Goal: Task Accomplishment & Management: Manage account settings

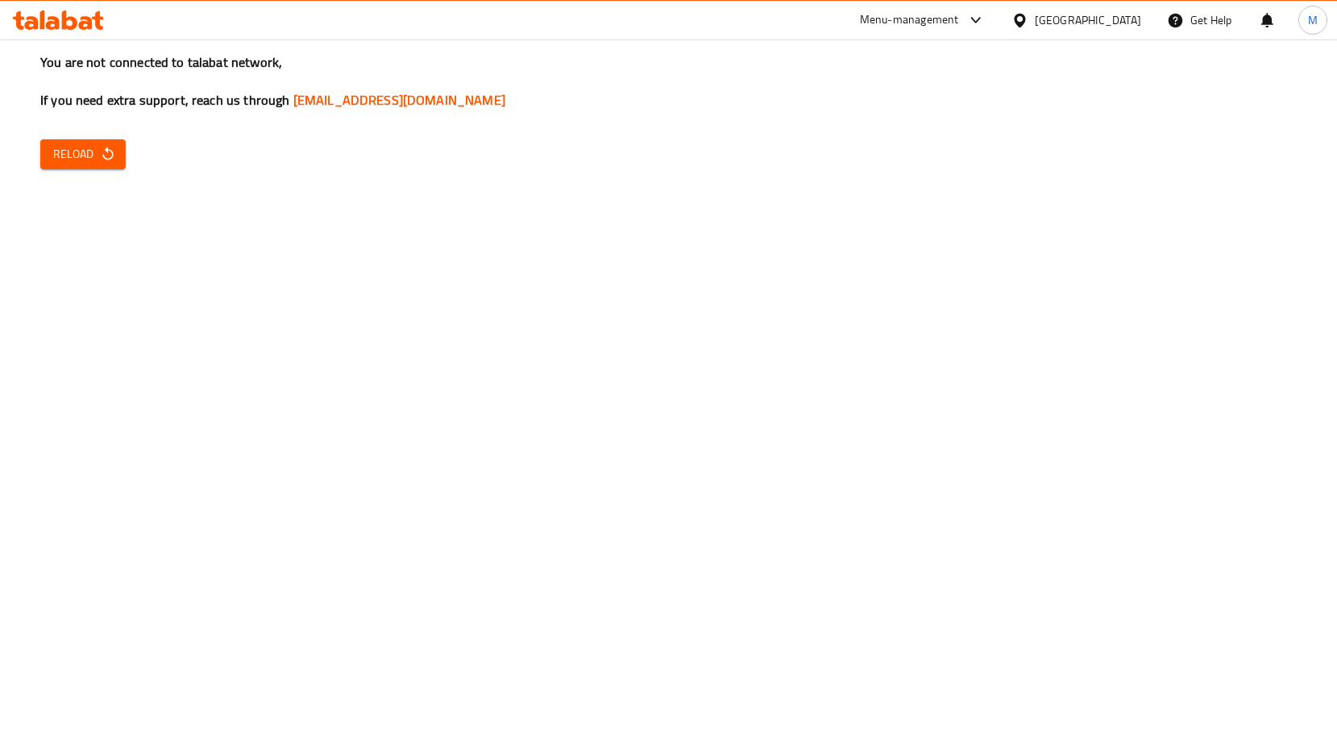
click at [72, 143] on button "Reload" at bounding box center [82, 154] width 85 height 30
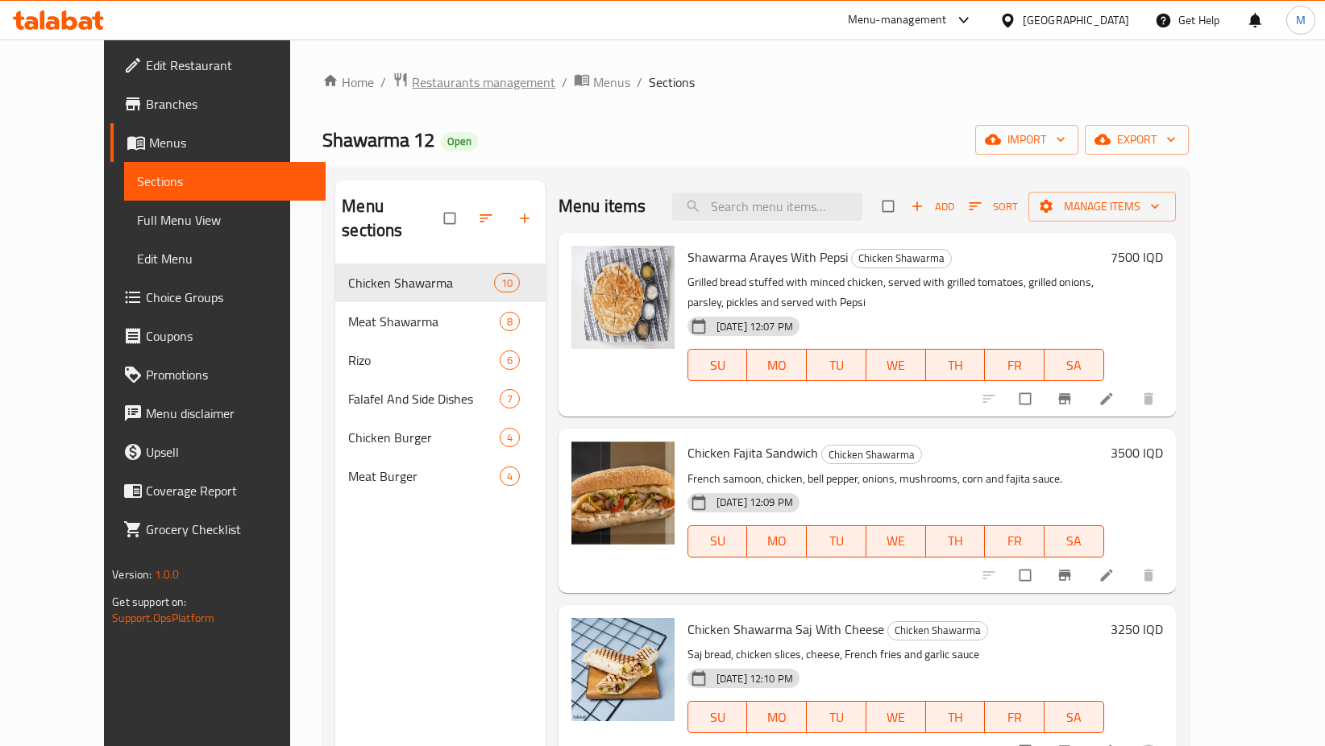
click at [435, 76] on span "Restaurants management" at bounding box center [483, 82] width 143 height 19
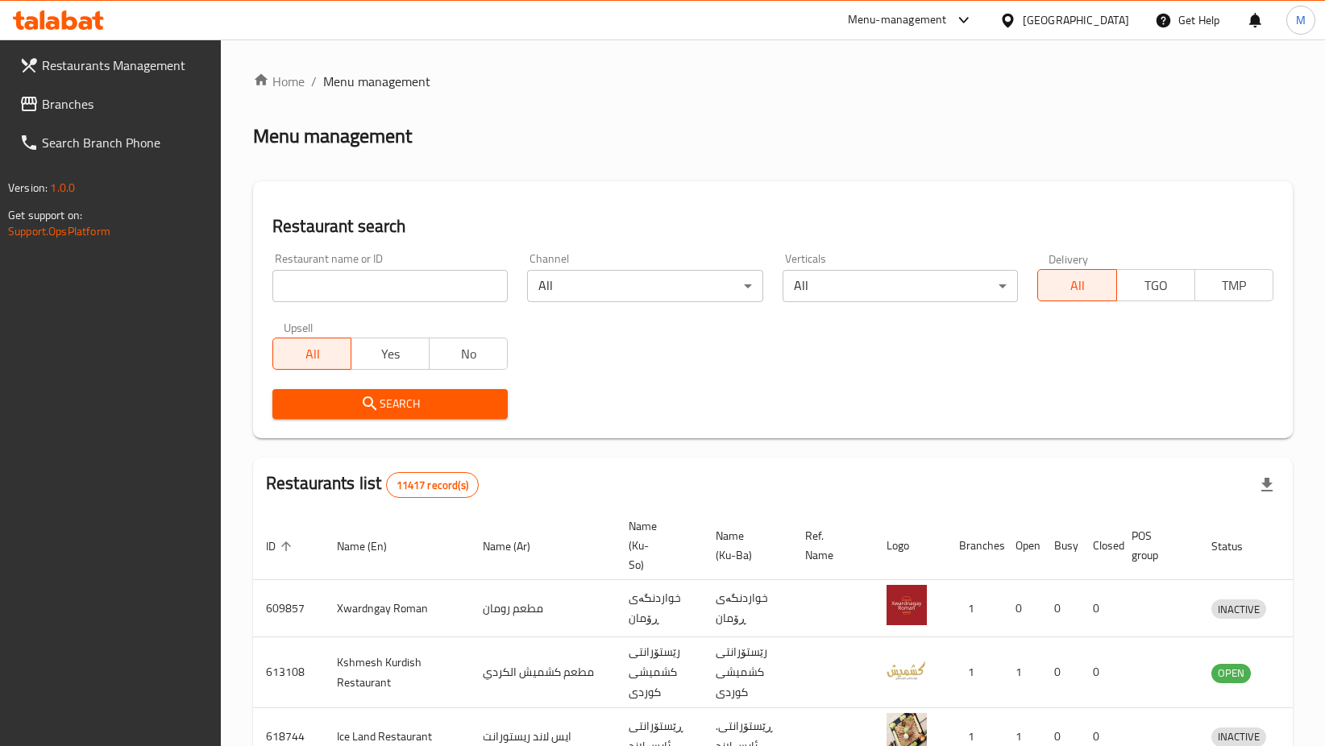
click at [343, 287] on input "search" at bounding box center [389, 286] width 235 height 32
type input "Makulat ali"
click button "Search" at bounding box center [389, 404] width 235 height 30
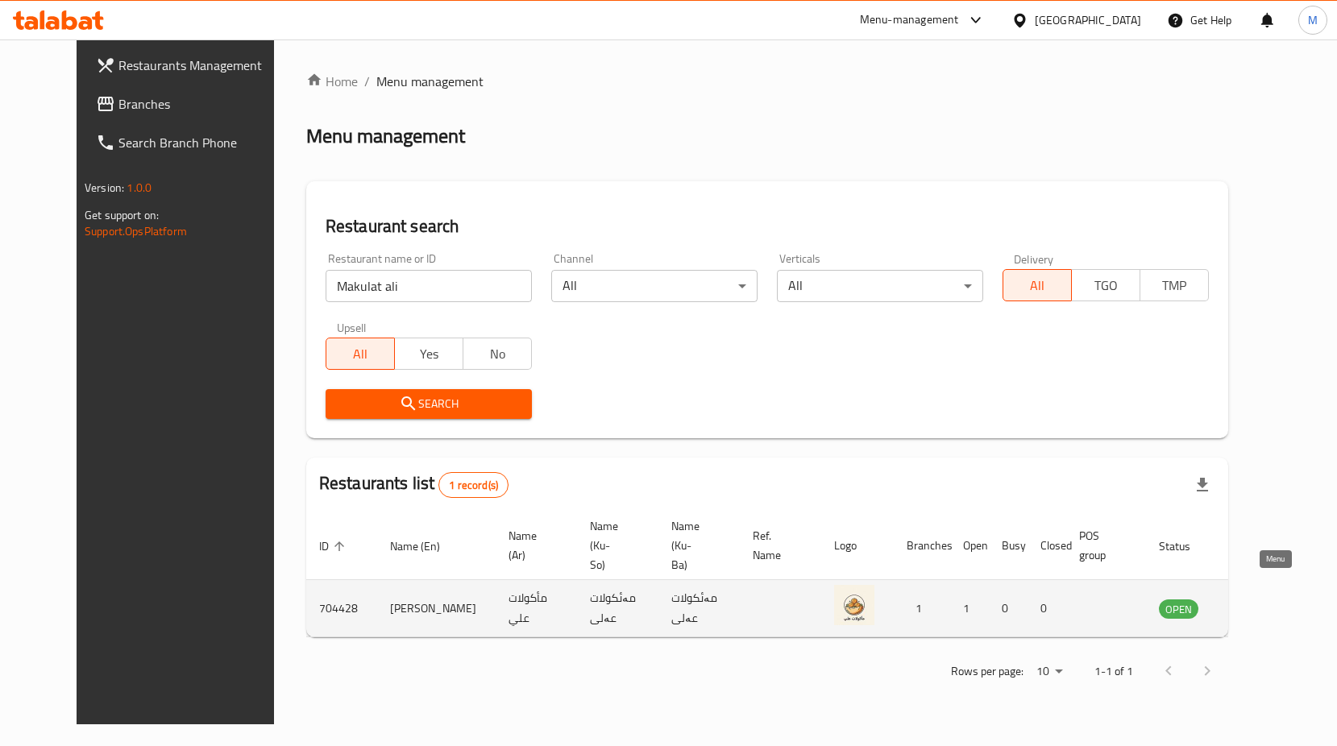
click at [1262, 603] on icon "enhanced table" at bounding box center [1253, 610] width 18 height 14
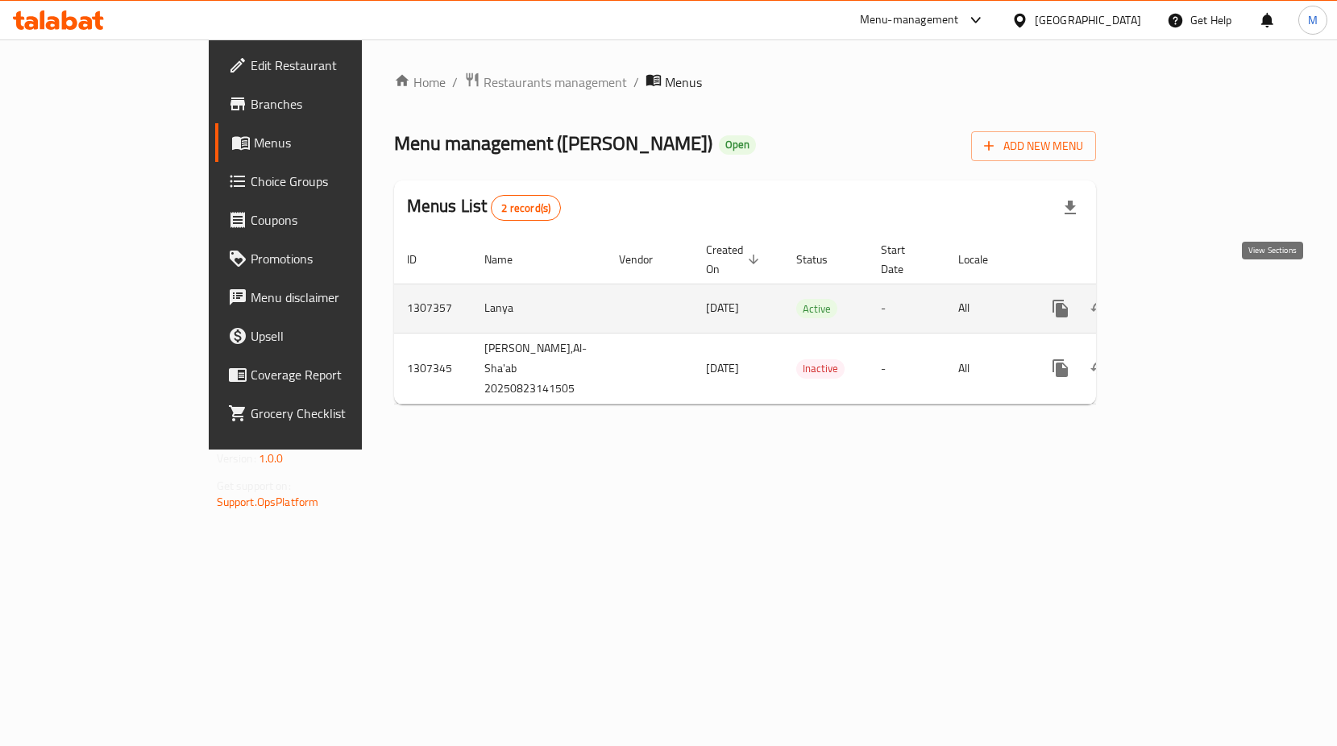
click at [1186, 299] on icon "enhanced table" at bounding box center [1176, 308] width 19 height 19
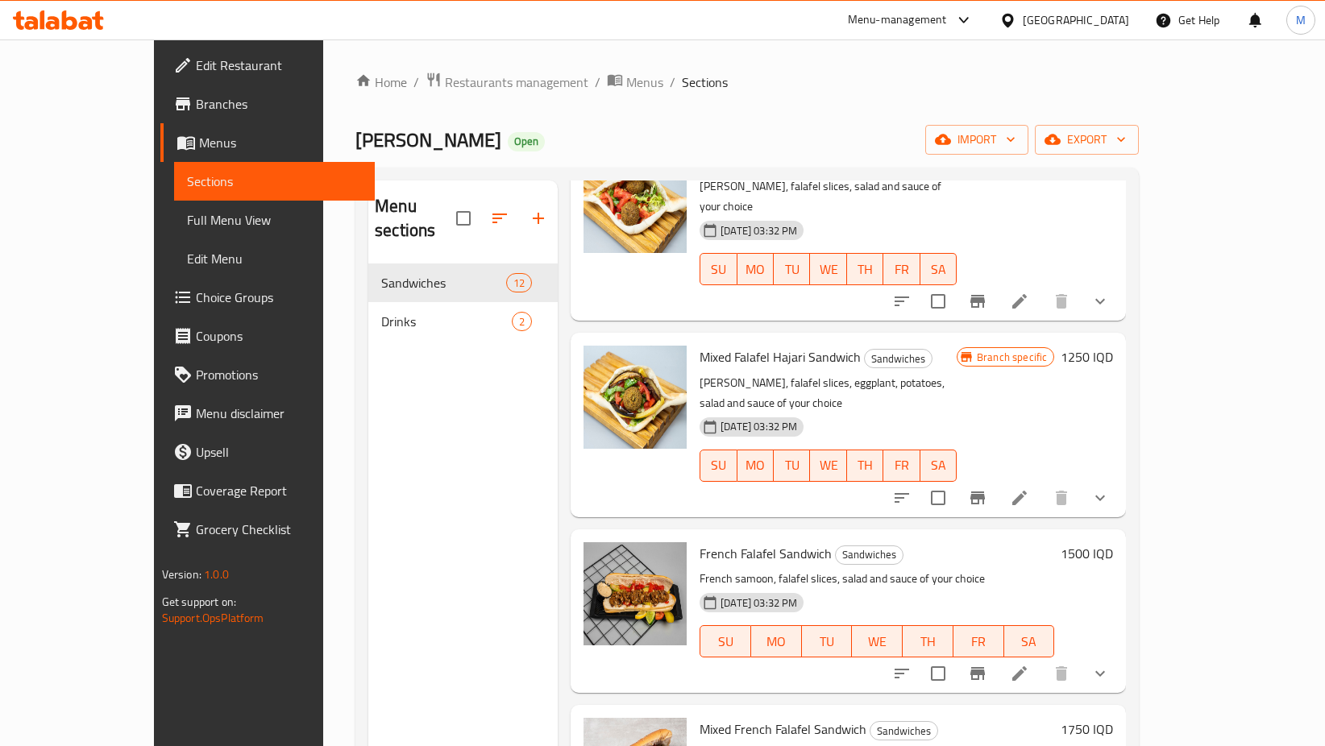
scroll to position [121, 0]
click at [1113, 345] on h6 "1250 IQD" at bounding box center [1087, 356] width 52 height 23
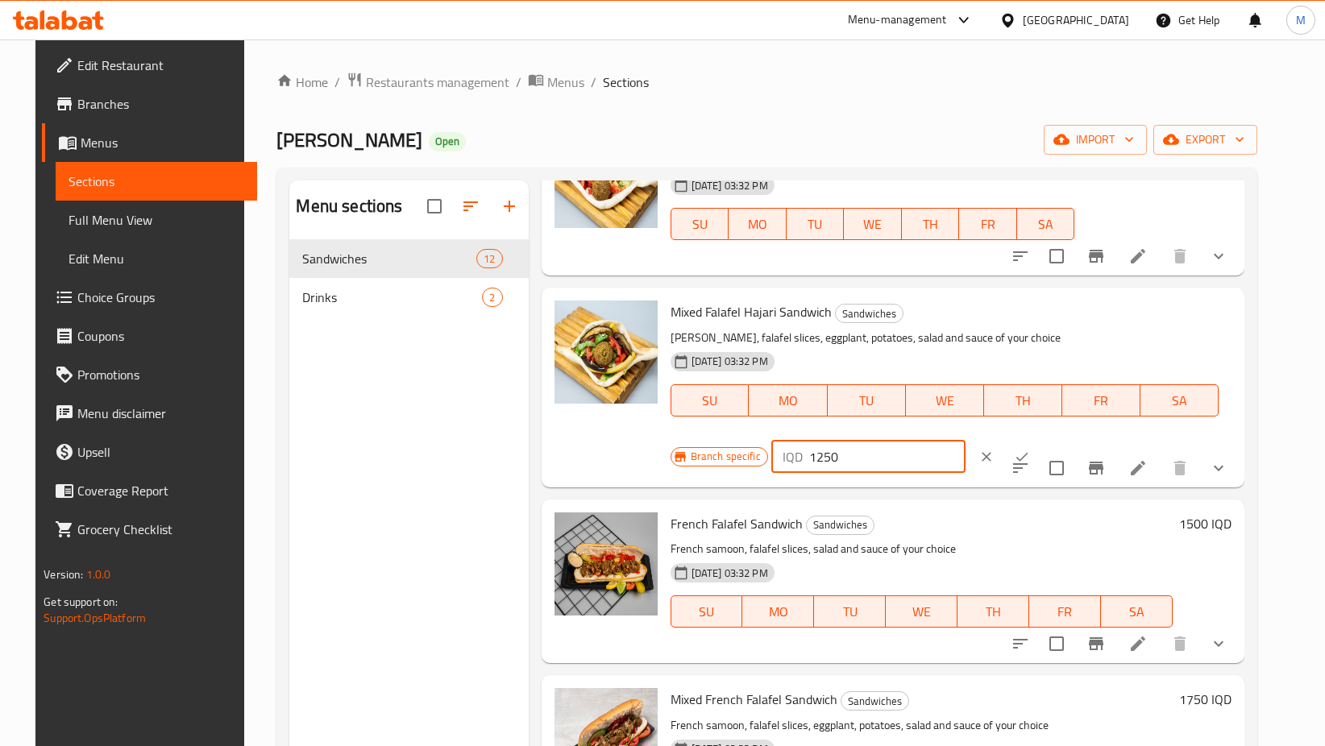
click at [966, 441] on input "1250" at bounding box center [887, 457] width 156 height 32
type input "1000"
click at [1030, 449] on icon "ok" at bounding box center [1022, 457] width 16 height 16
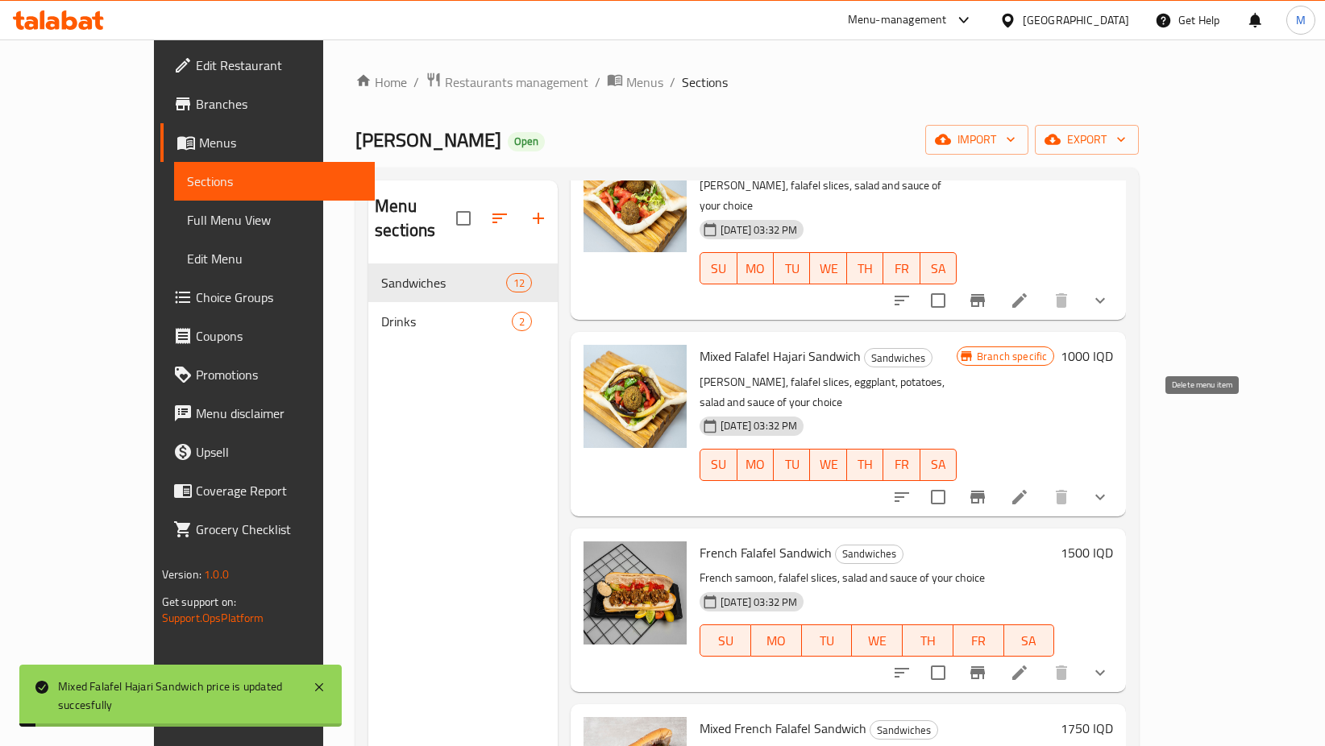
scroll to position [305, 0]
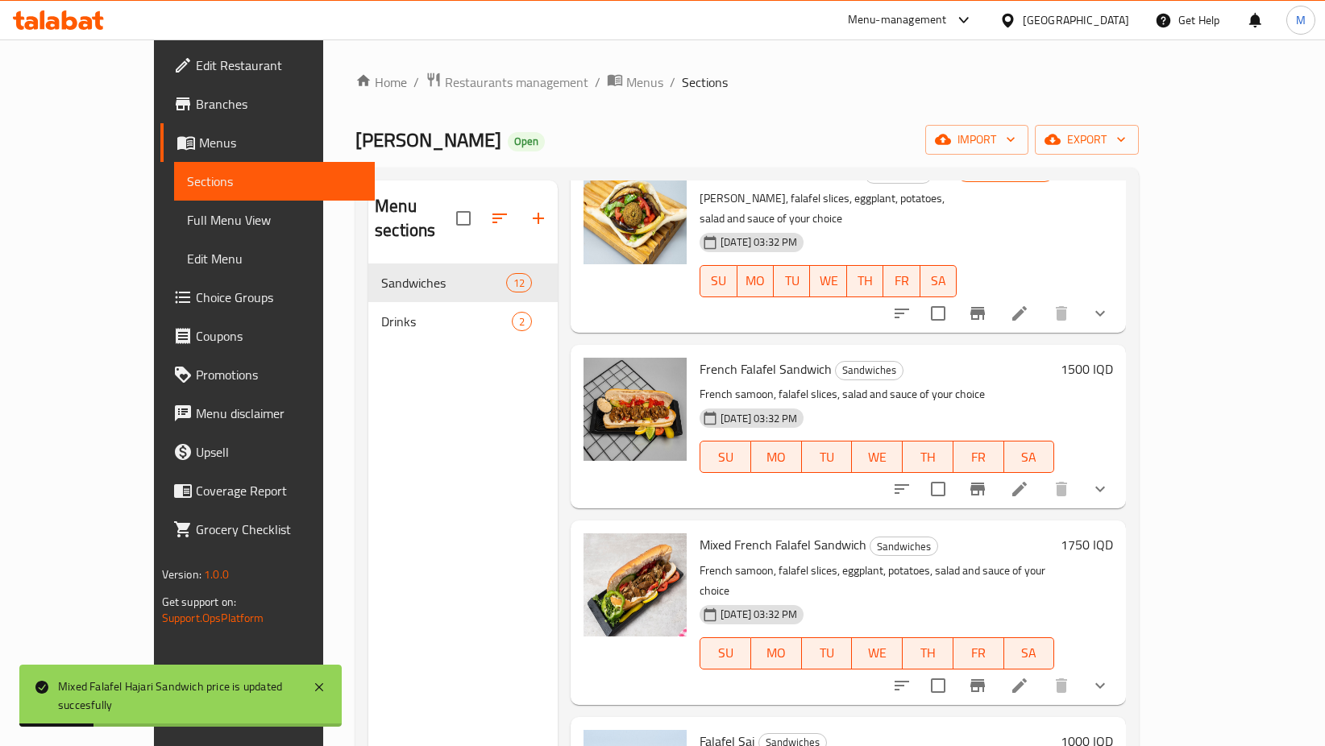
click at [1113, 358] on h6 "1500 IQD" at bounding box center [1087, 369] width 52 height 23
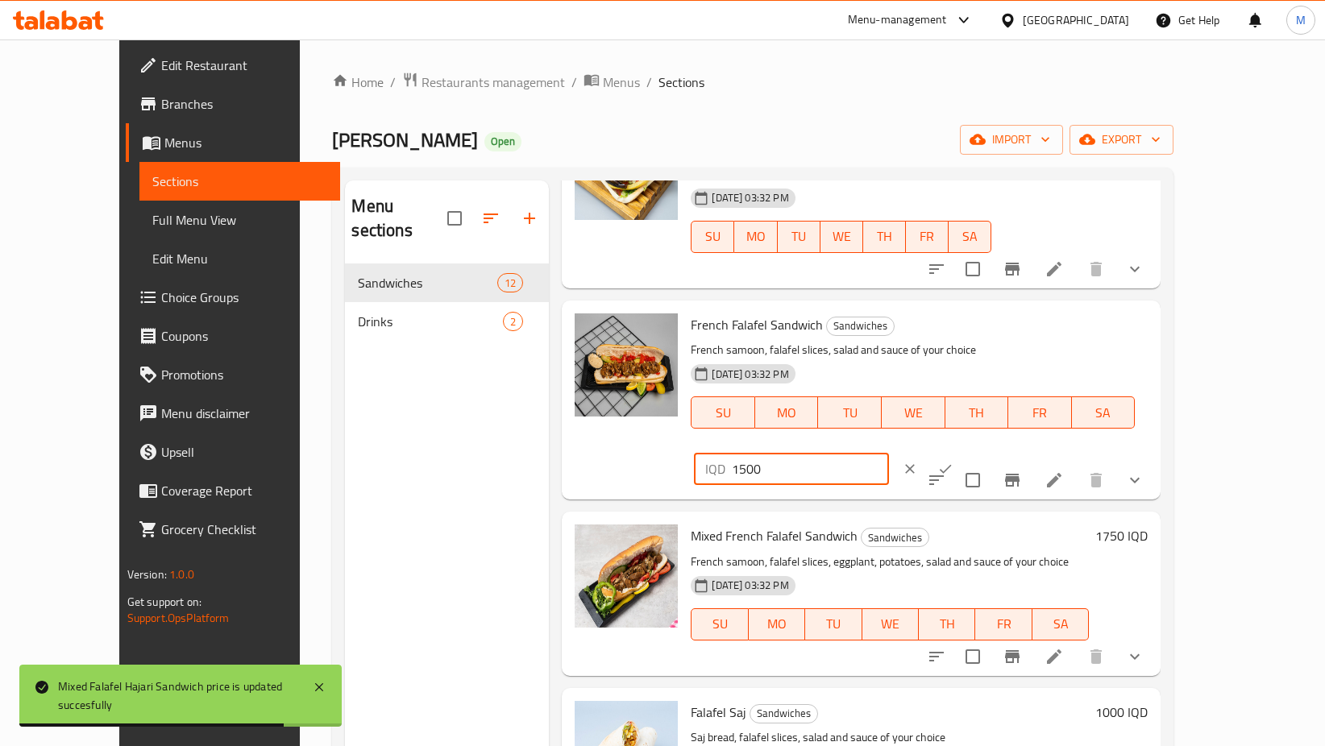
click at [888, 453] on input "1500" at bounding box center [810, 469] width 156 height 32
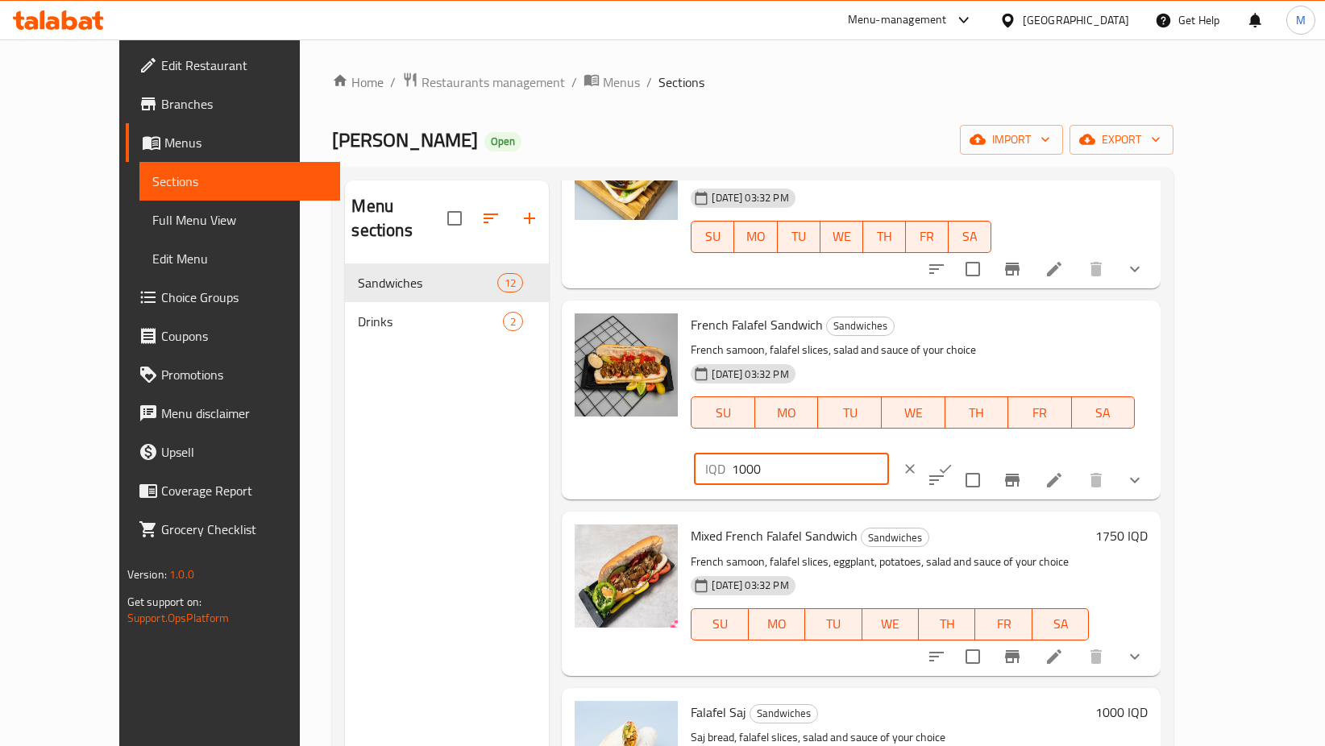
type input "1000"
click at [953, 461] on icon "ok" at bounding box center [945, 469] width 16 height 16
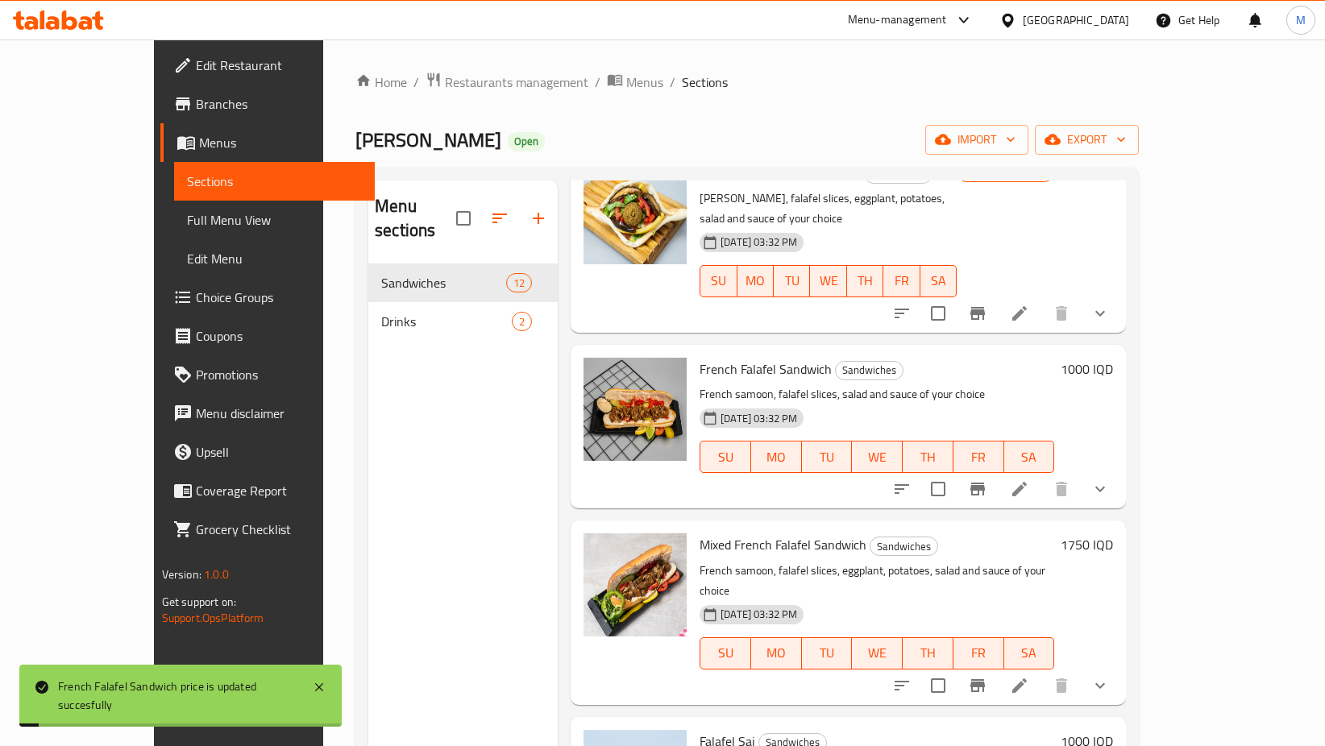
scroll to position [463, 0]
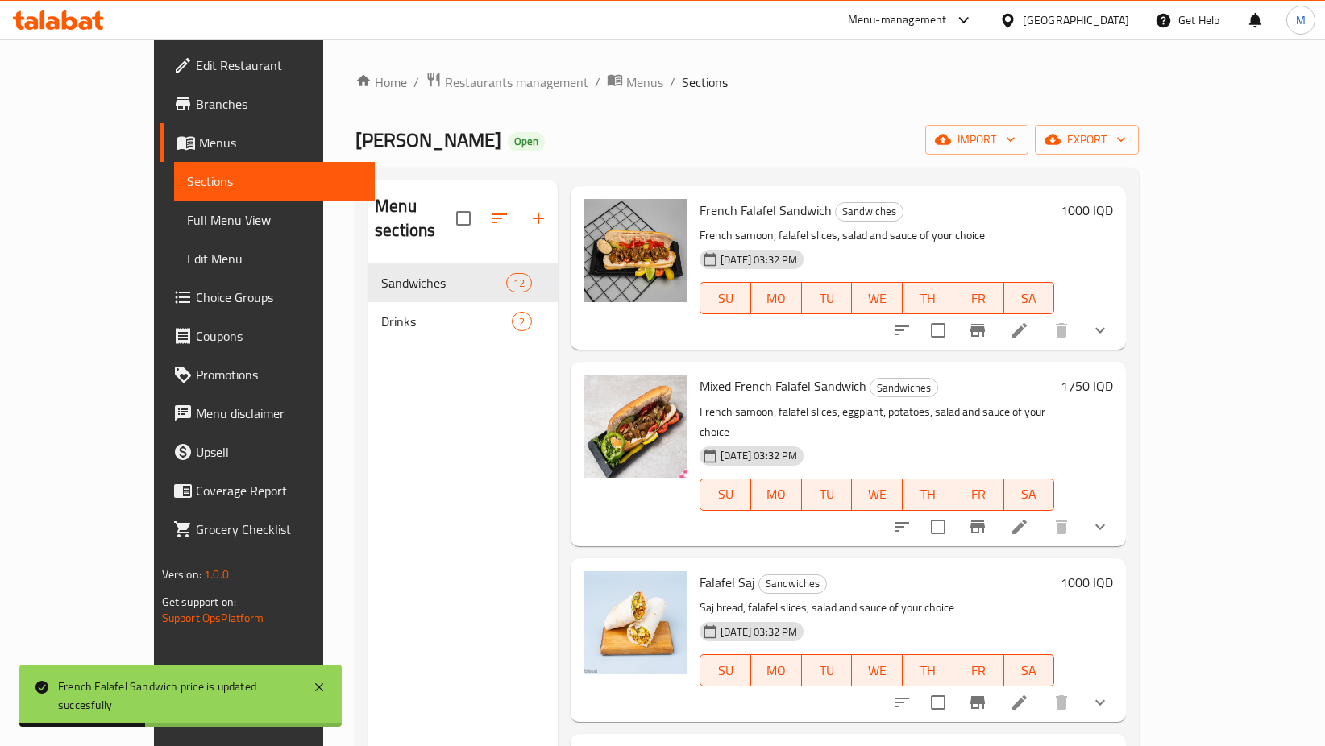
click at [1113, 375] on h6 "1750 IQD" at bounding box center [1087, 386] width 52 height 23
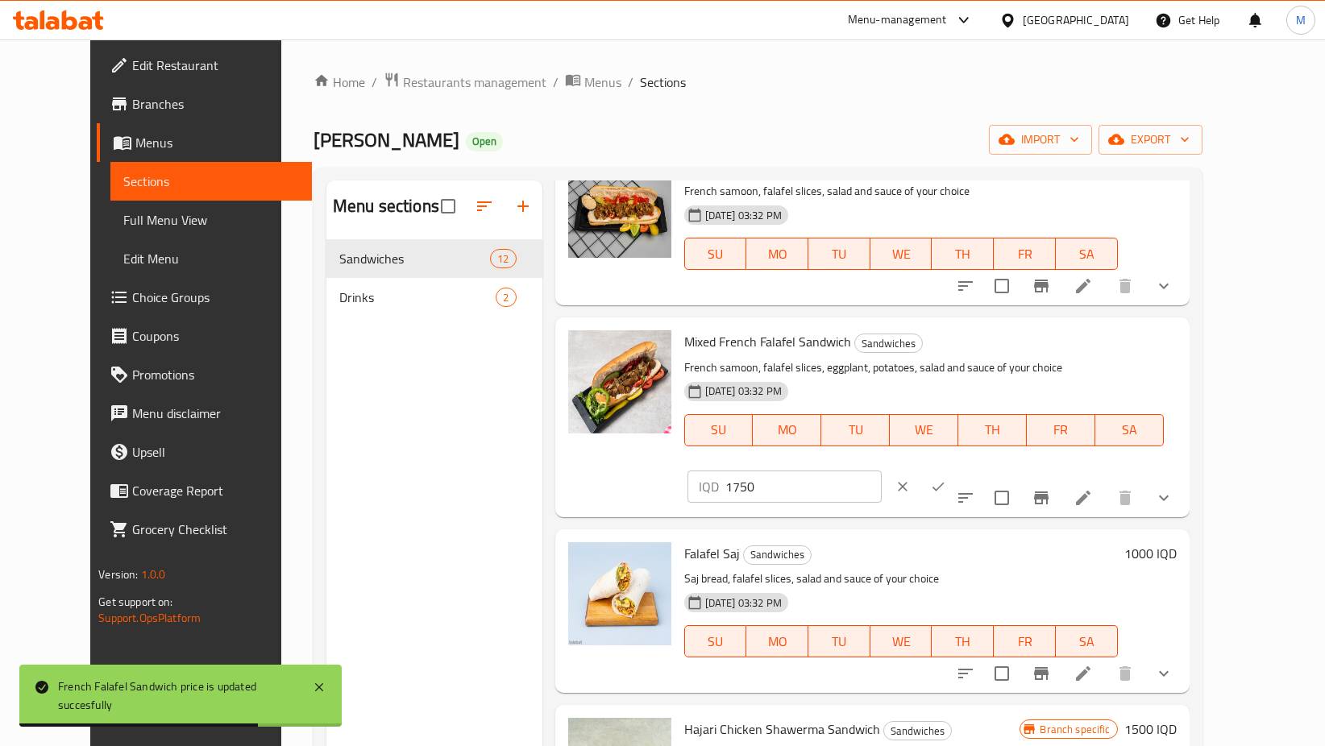
drag, startPoint x: 1045, startPoint y: 329, endPoint x: 1053, endPoint y: 329, distance: 8.9
click at [882, 471] on input "1750" at bounding box center [803, 487] width 156 height 32
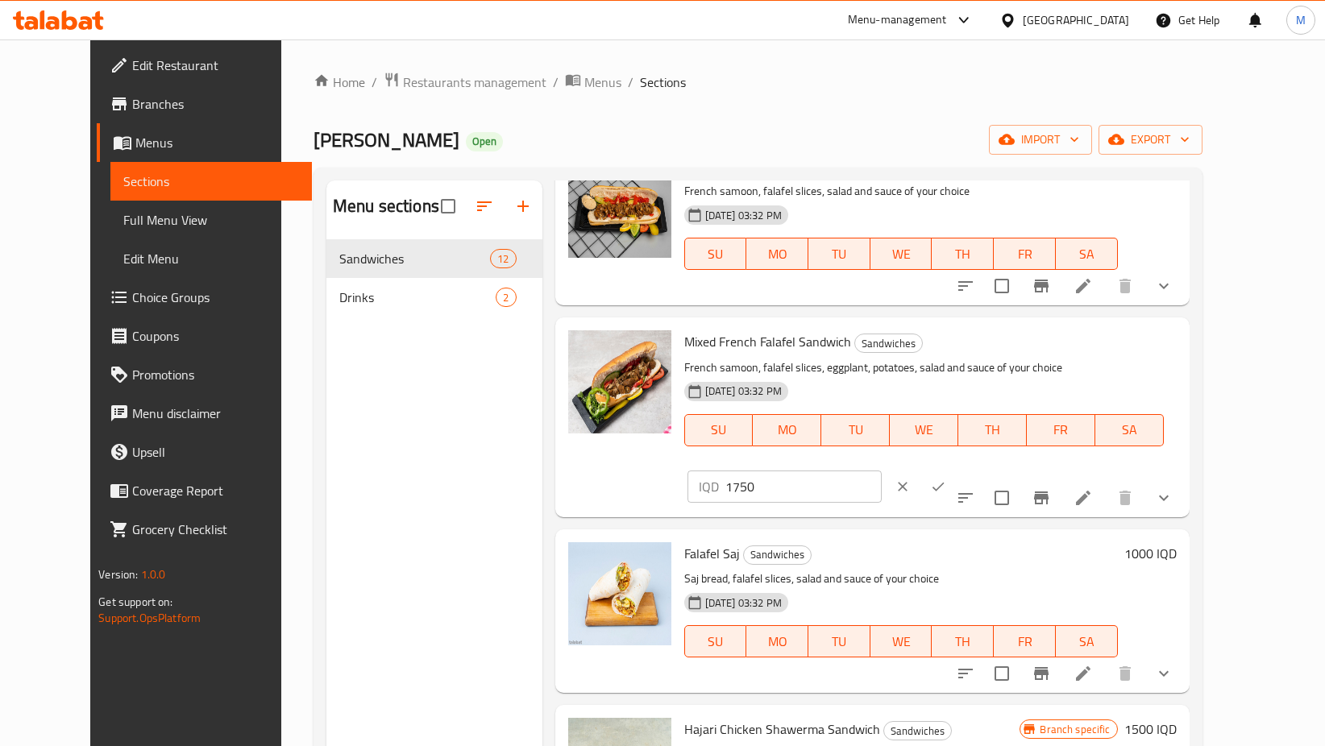
click at [882, 471] on input "1750" at bounding box center [803, 487] width 156 height 32
drag, startPoint x: 1058, startPoint y: 329, endPoint x: 1041, endPoint y: 326, distance: 17.1
click at [882, 471] on input "1750" at bounding box center [803, 487] width 156 height 32
type input "1000"
click at [946, 479] on icon "ok" at bounding box center [938, 487] width 16 height 16
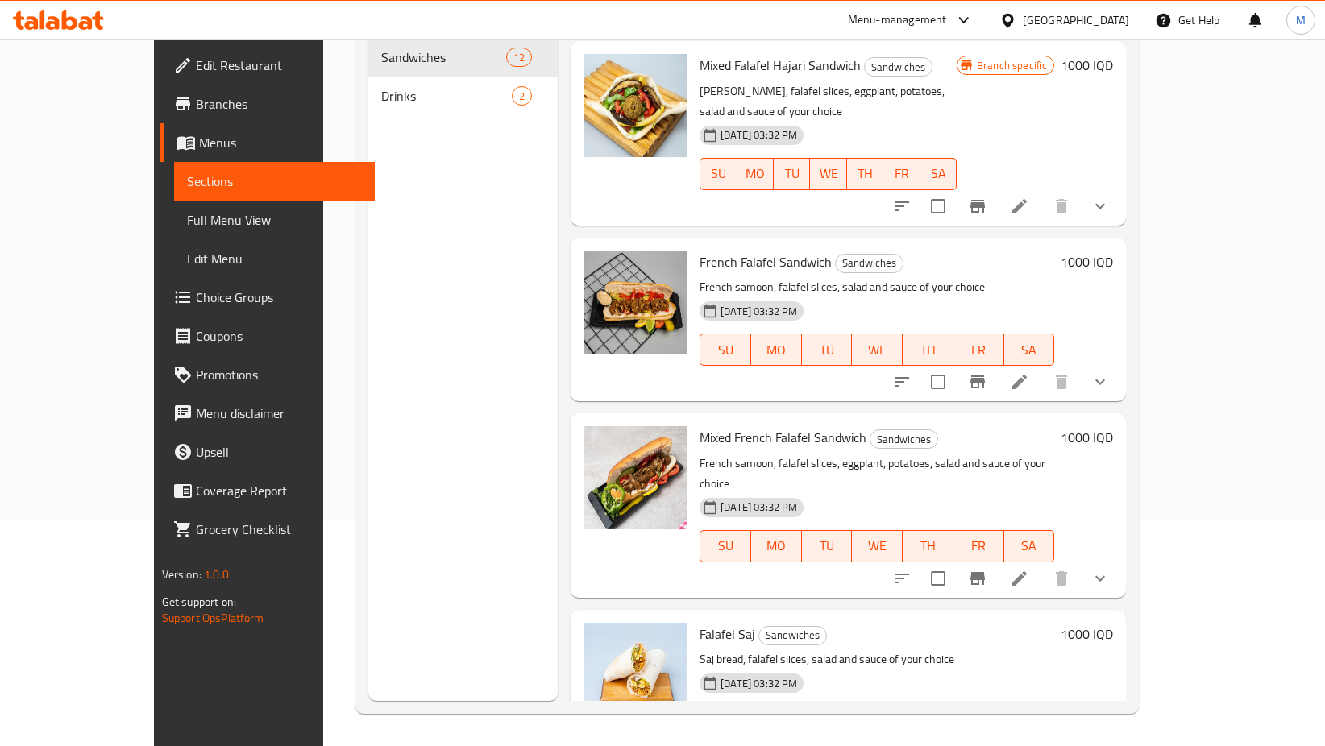
scroll to position [185, 0]
click at [1027, 573] on icon at bounding box center [1019, 580] width 15 height 15
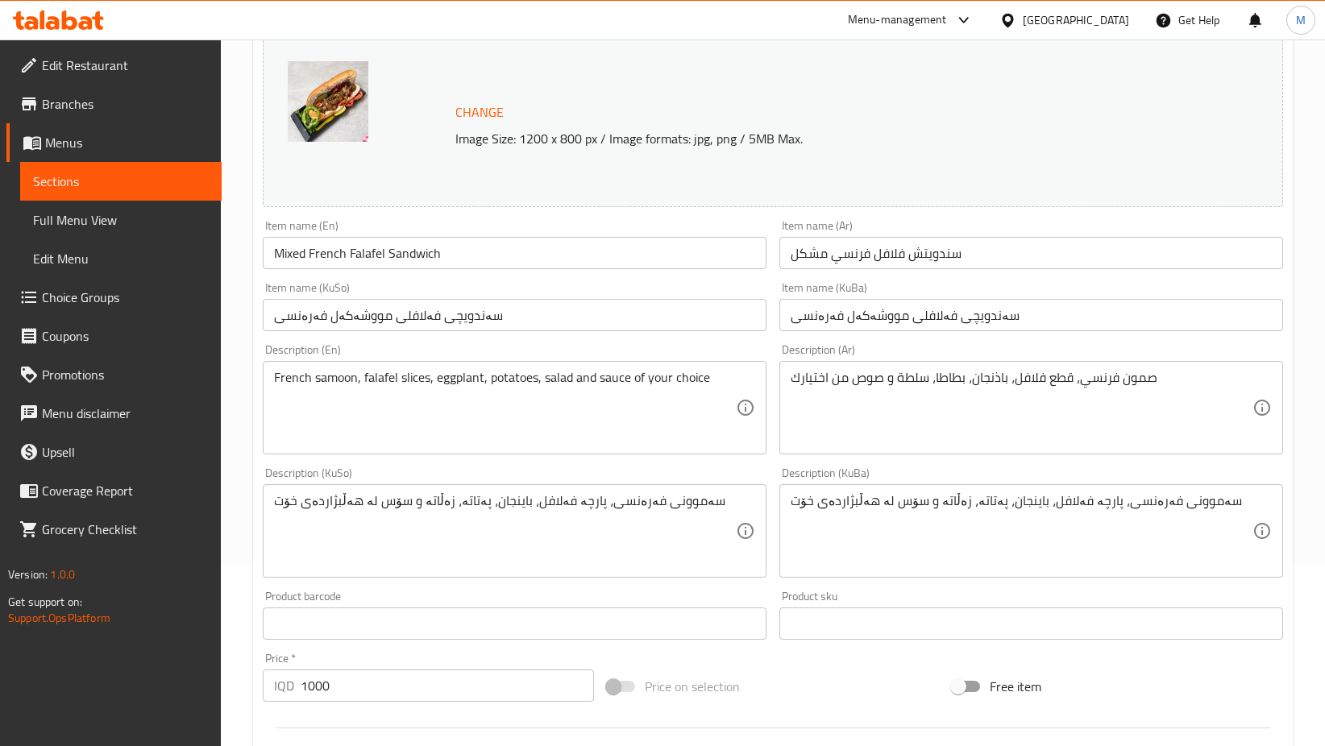
scroll to position [182, 0]
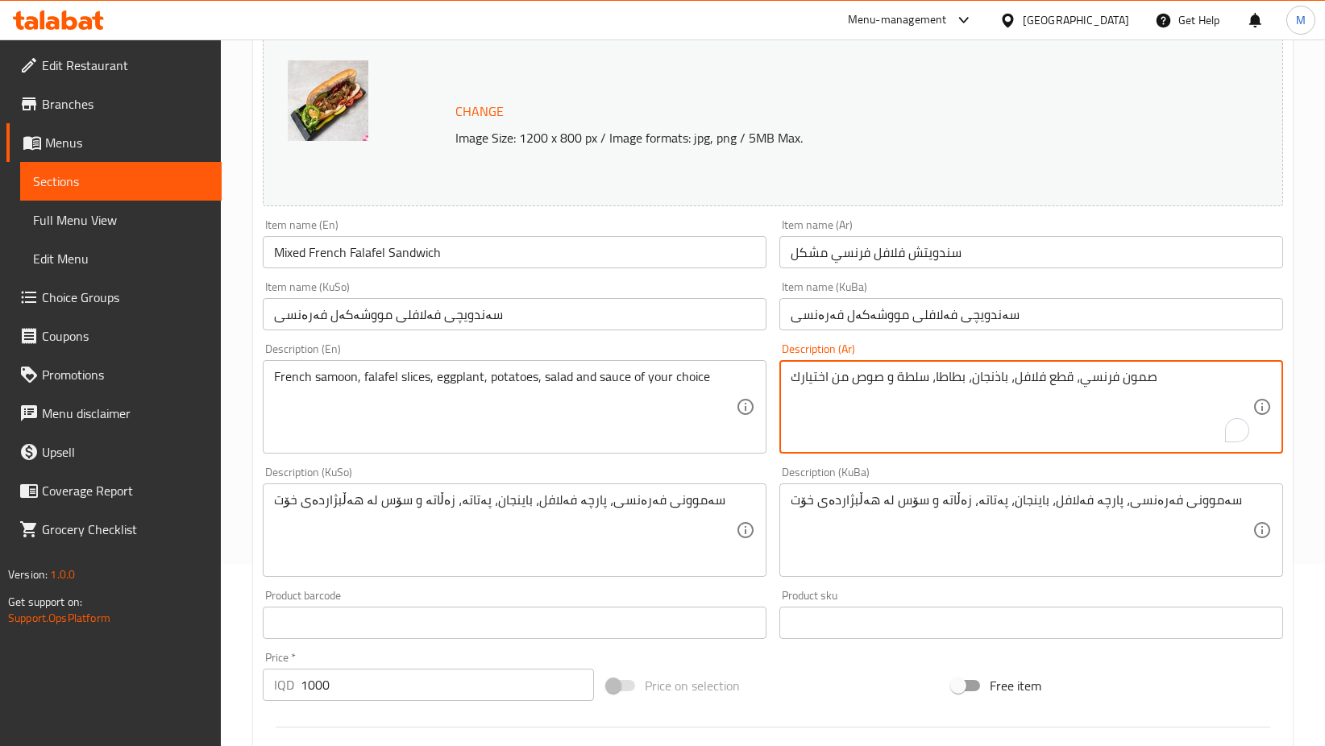
drag, startPoint x: 1013, startPoint y: 375, endPoint x: 972, endPoint y: 375, distance: 41.1
type textarea "صمون فرنسي، قطع فلافل، بطاطا، سلطة و صوص من اختيارك"
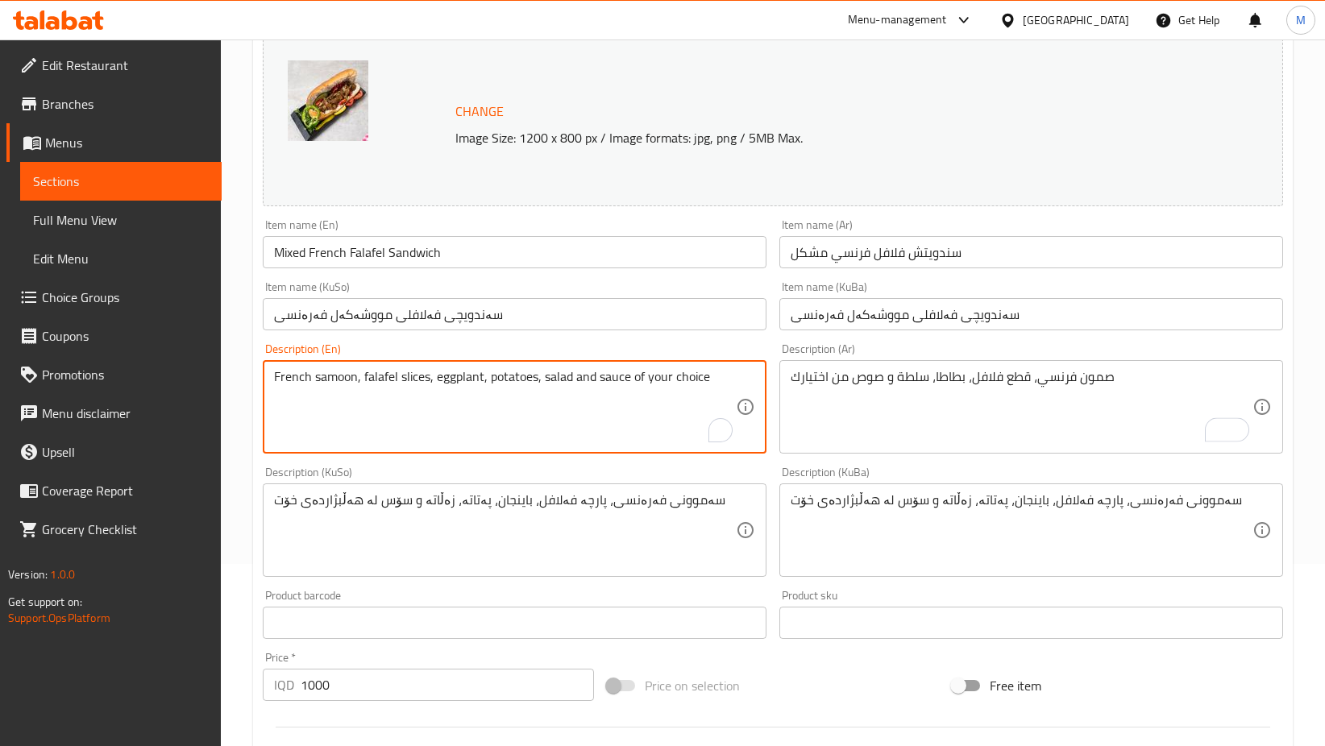
drag, startPoint x: 435, startPoint y: 376, endPoint x: 486, endPoint y: 382, distance: 51.1
type textarea "French samoon, falafel slices, potatoes, salad and sauce of your choice"
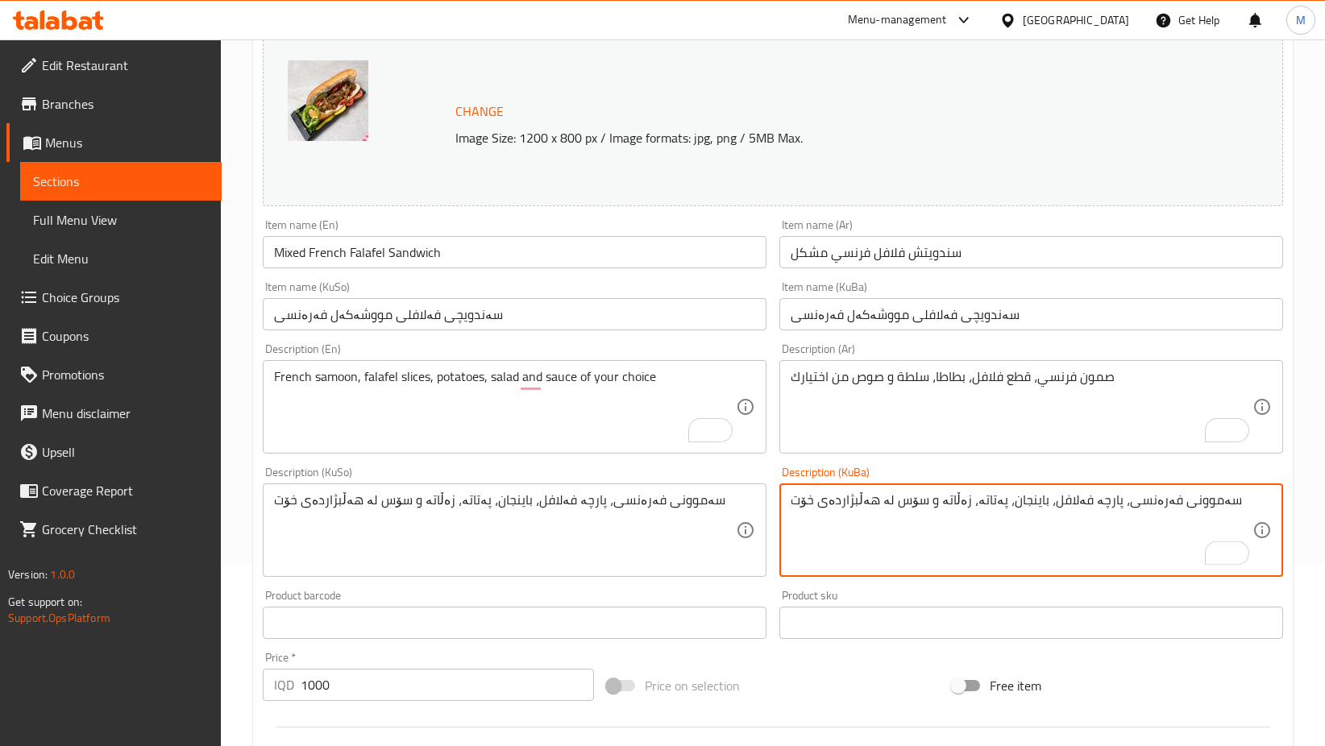
drag, startPoint x: 985, startPoint y: 503, endPoint x: 1028, endPoint y: 505, distance: 43.6
type textarea "سەموونی فەرەنسی، پارچە فەلافل پەتاتە، زەڵاتە و سۆس لە هەڵبژاردەی خۆت"
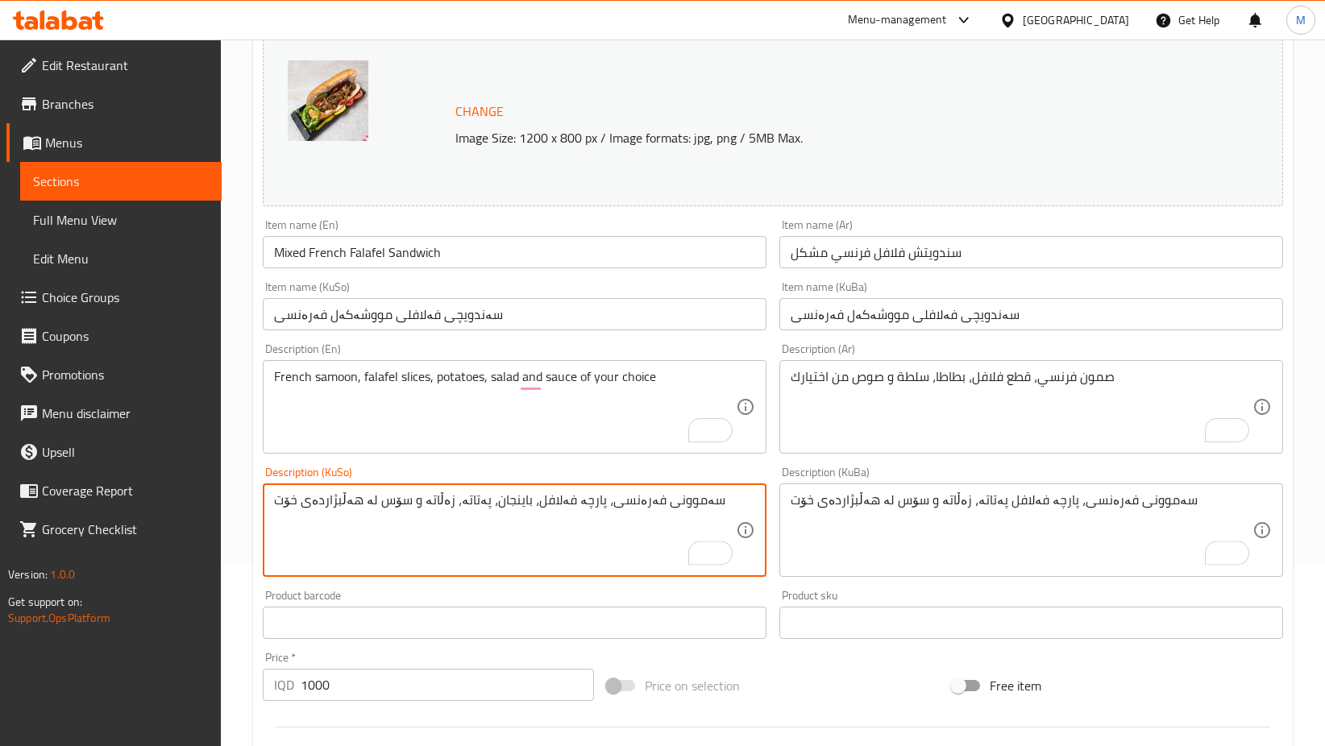
drag, startPoint x: 470, startPoint y: 500, endPoint x: 512, endPoint y: 503, distance: 42.0
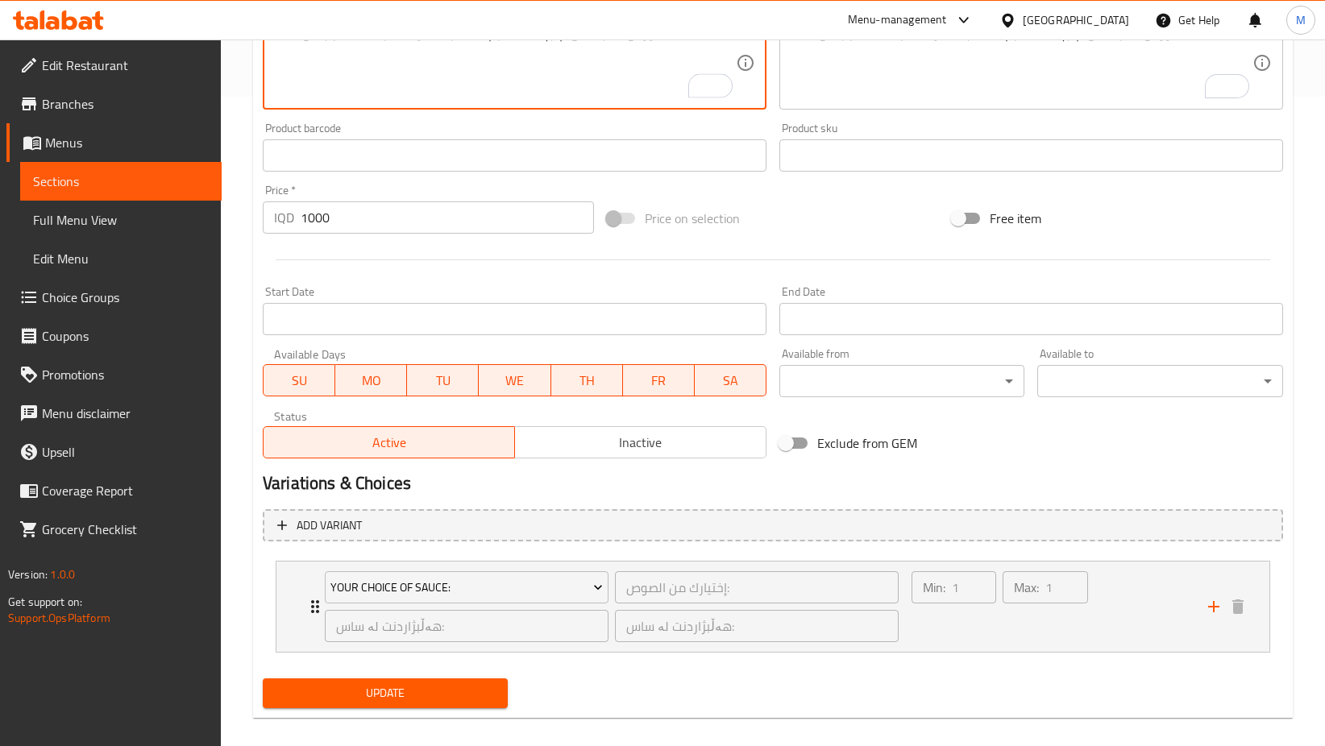
scroll to position [667, 0]
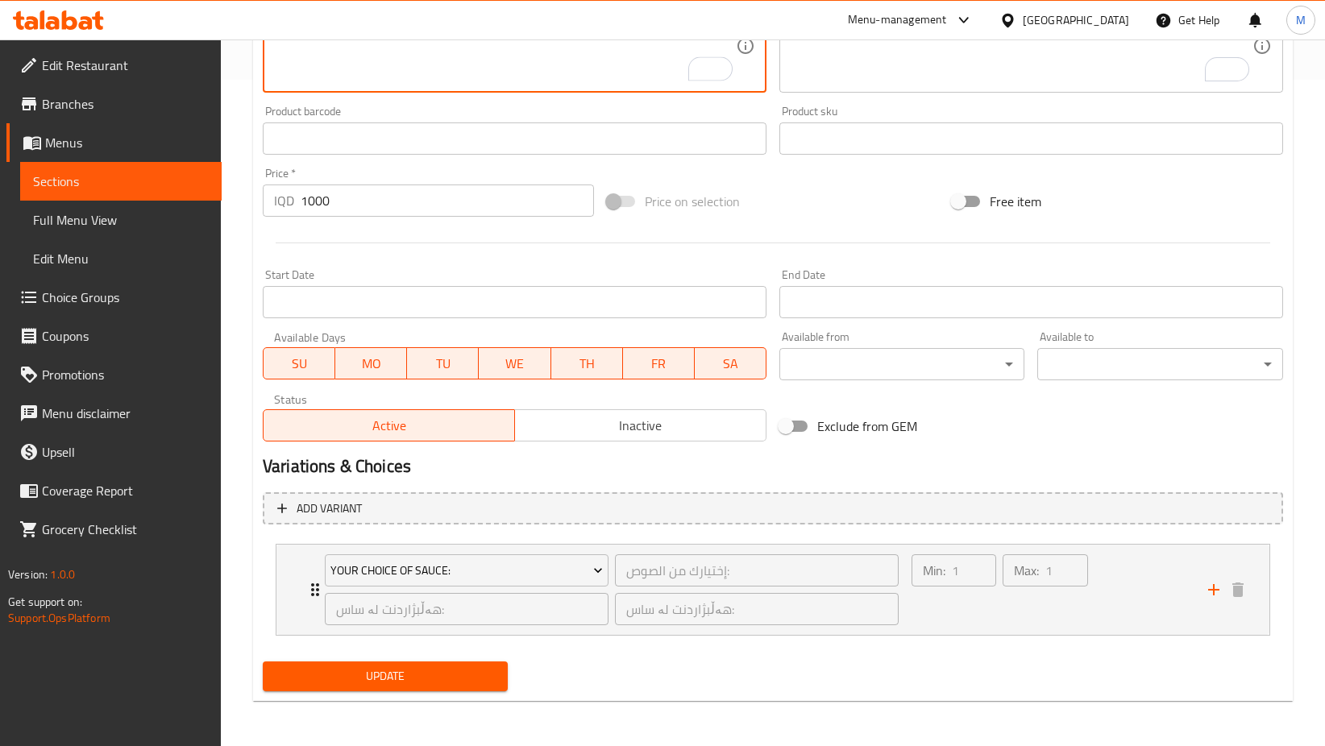
type textarea "سەموونی فەرەنسی، پارچە فەلافل پەتاتە، زەڵاتە و سۆس لە هەڵبژاردەی خۆت"
click at [384, 673] on span "Update" at bounding box center [385, 677] width 219 height 20
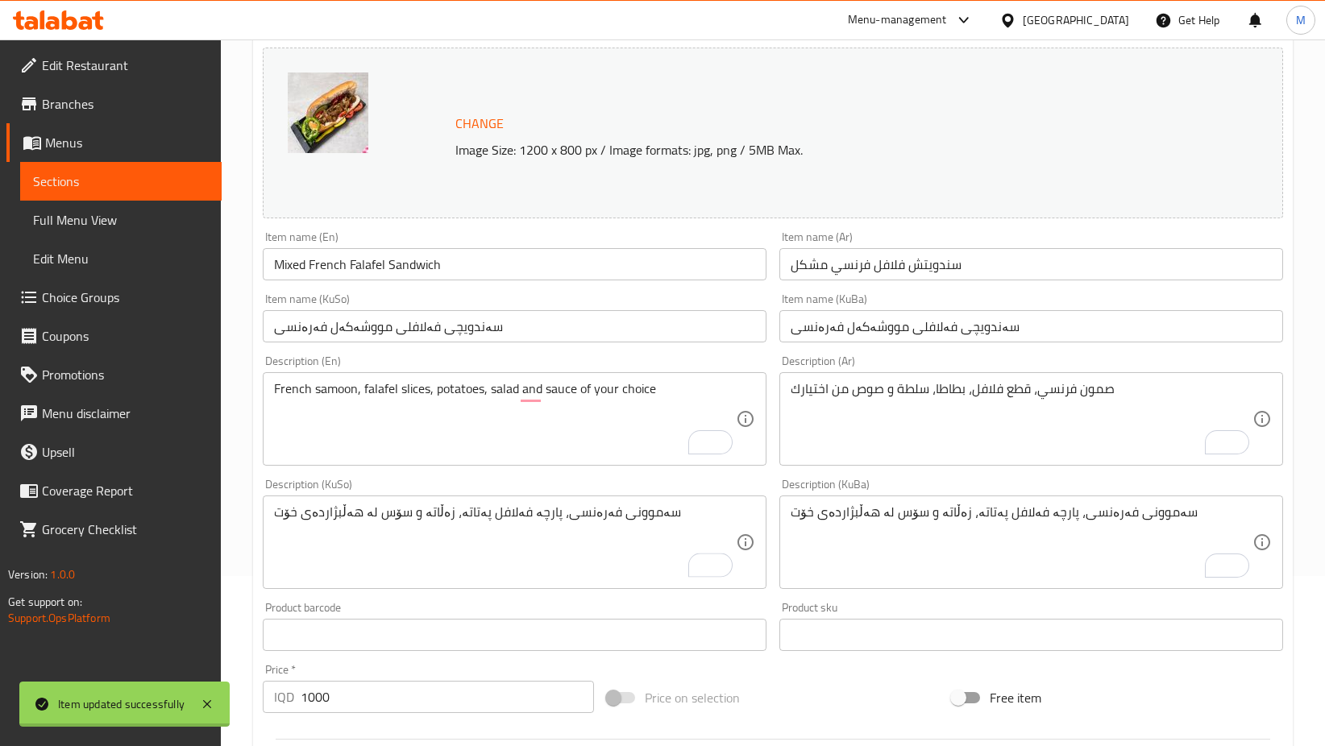
scroll to position [0, 0]
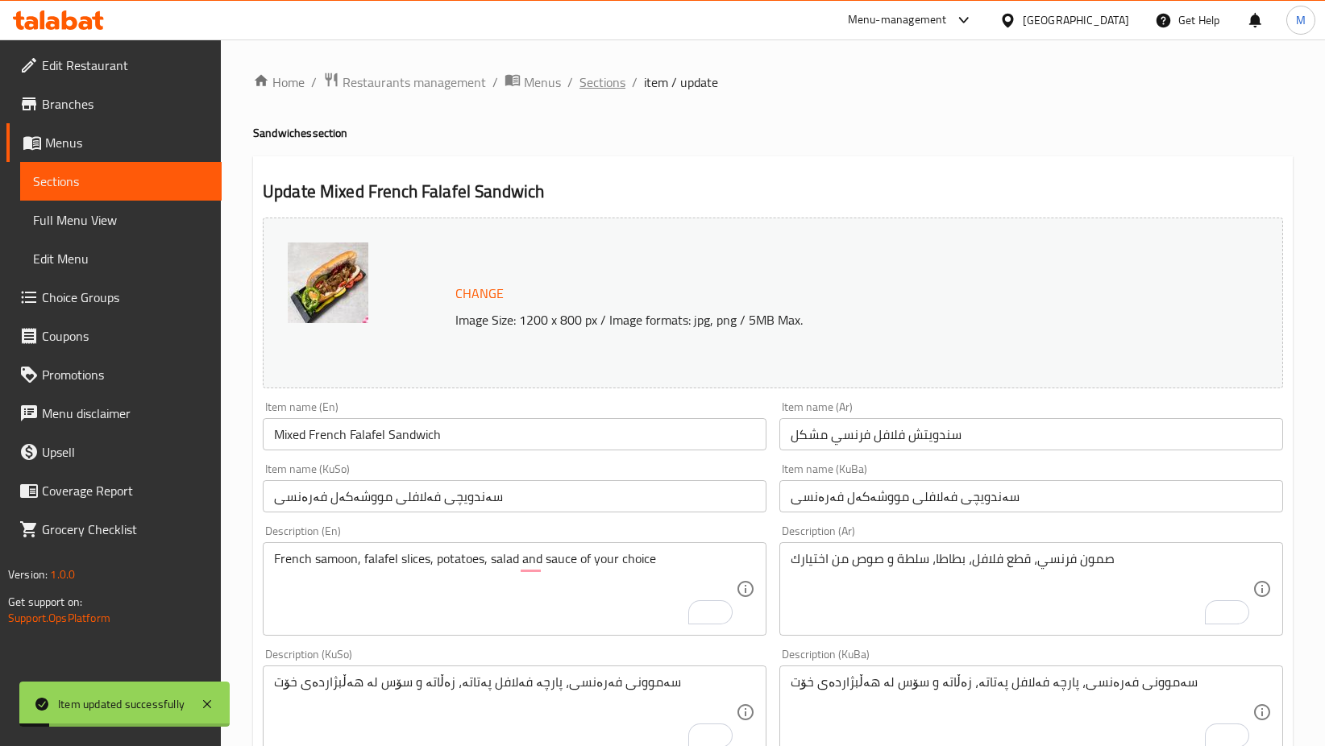
click at [600, 90] on span "Sections" at bounding box center [602, 82] width 46 height 19
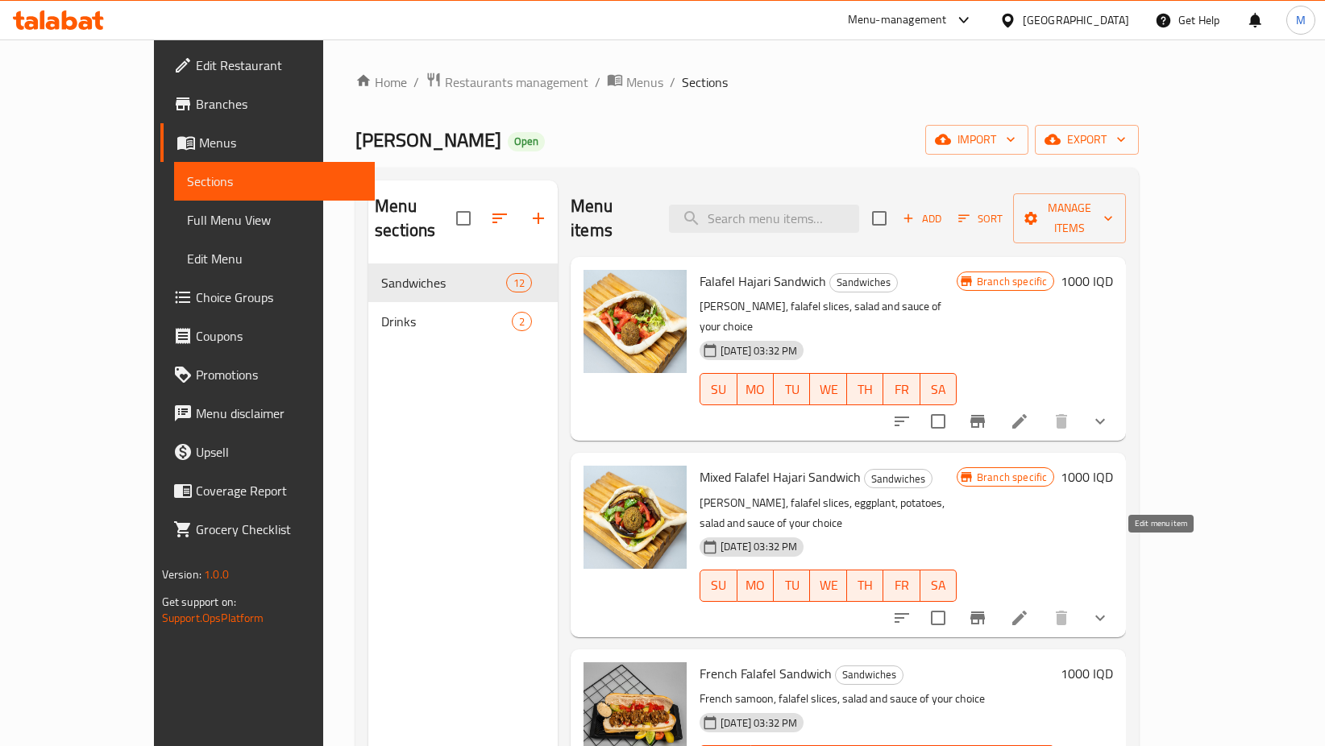
click at [1027, 611] on icon at bounding box center [1019, 618] width 15 height 15
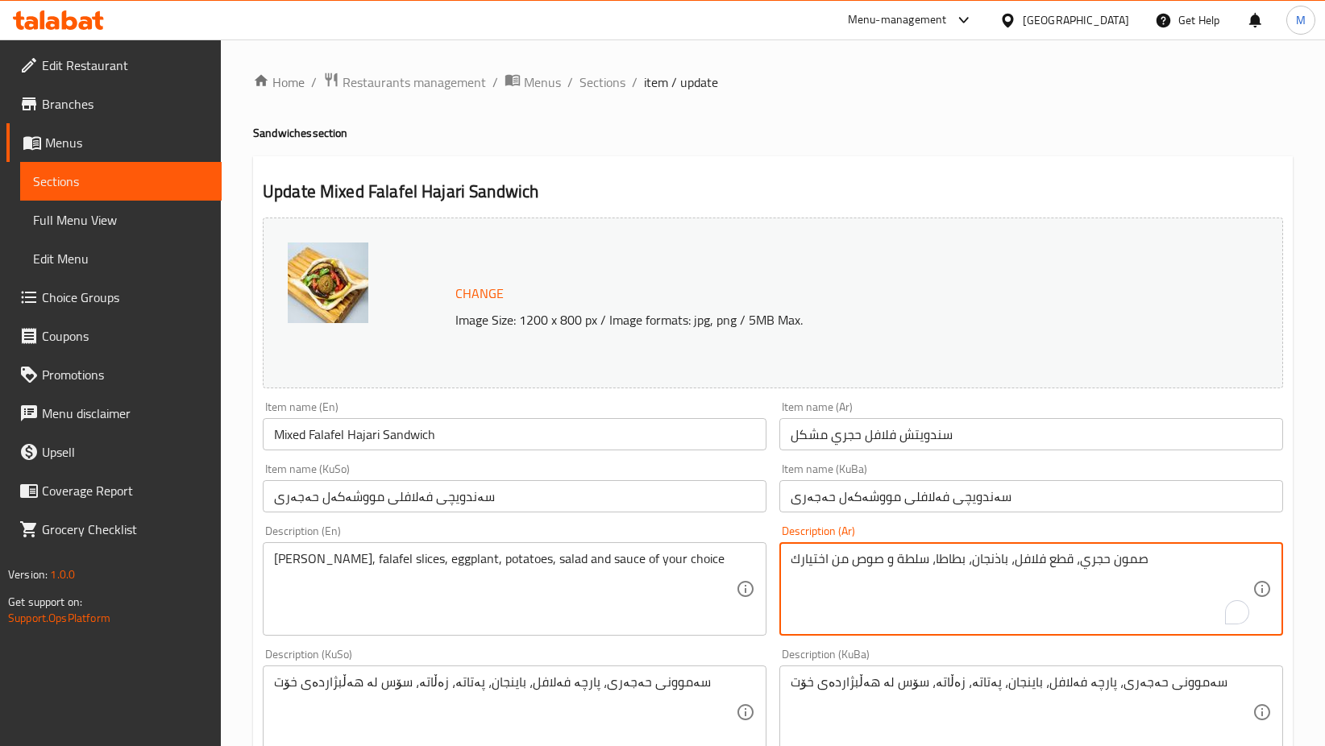
drag, startPoint x: 967, startPoint y: 558, endPoint x: 1013, endPoint y: 563, distance: 46.2
type textarea "صمون حجري، قطع فلافل بطاطا، سلطة و صوص من اختيارك"
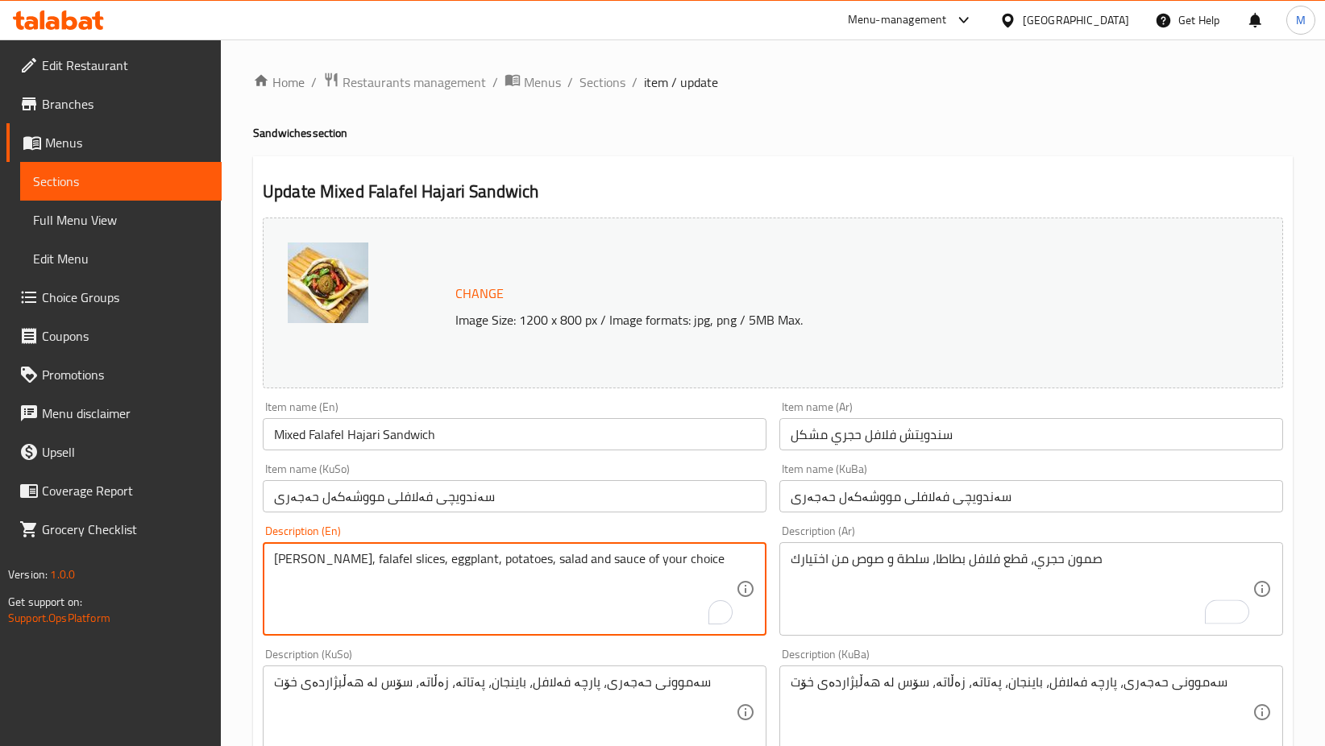
drag, startPoint x: 434, startPoint y: 561, endPoint x: 480, endPoint y: 566, distance: 47.0
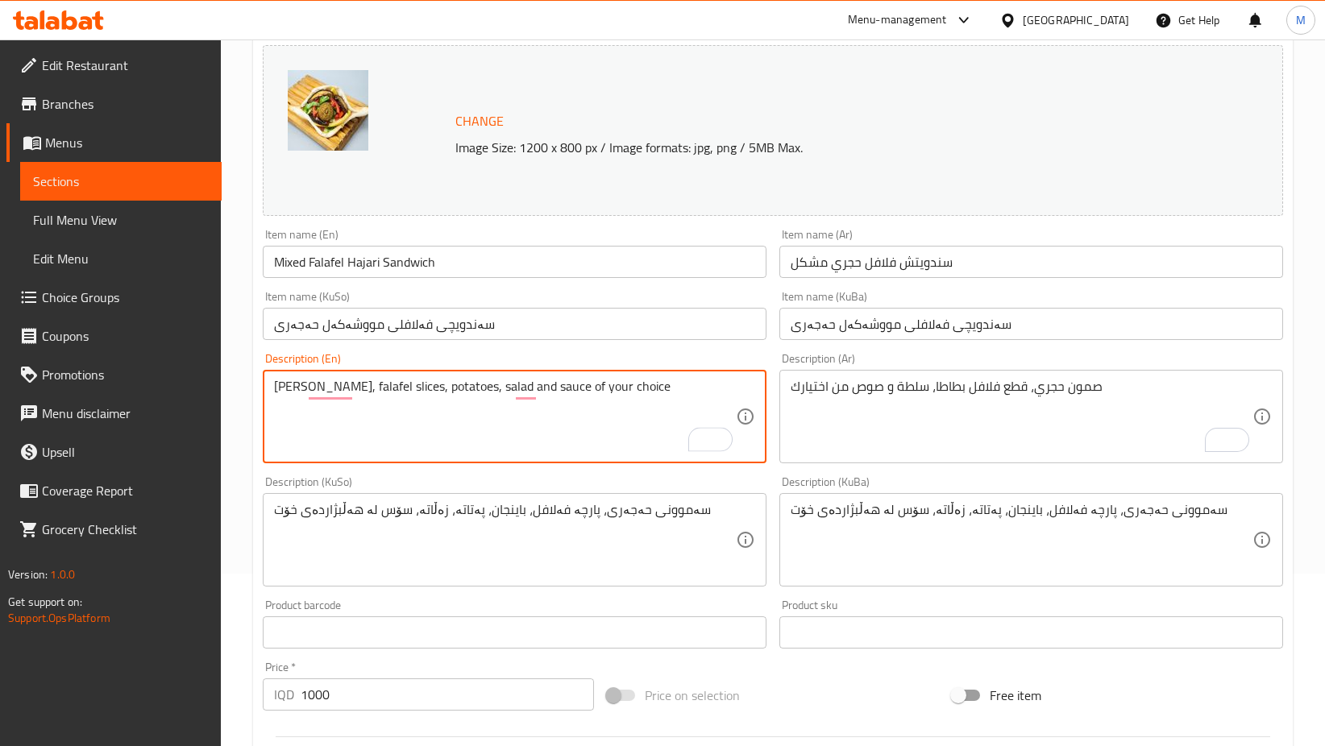
scroll to position [174, 0]
type textarea "Hajari samoon, falafel slices, potatoes, salad and sauce of your choice"
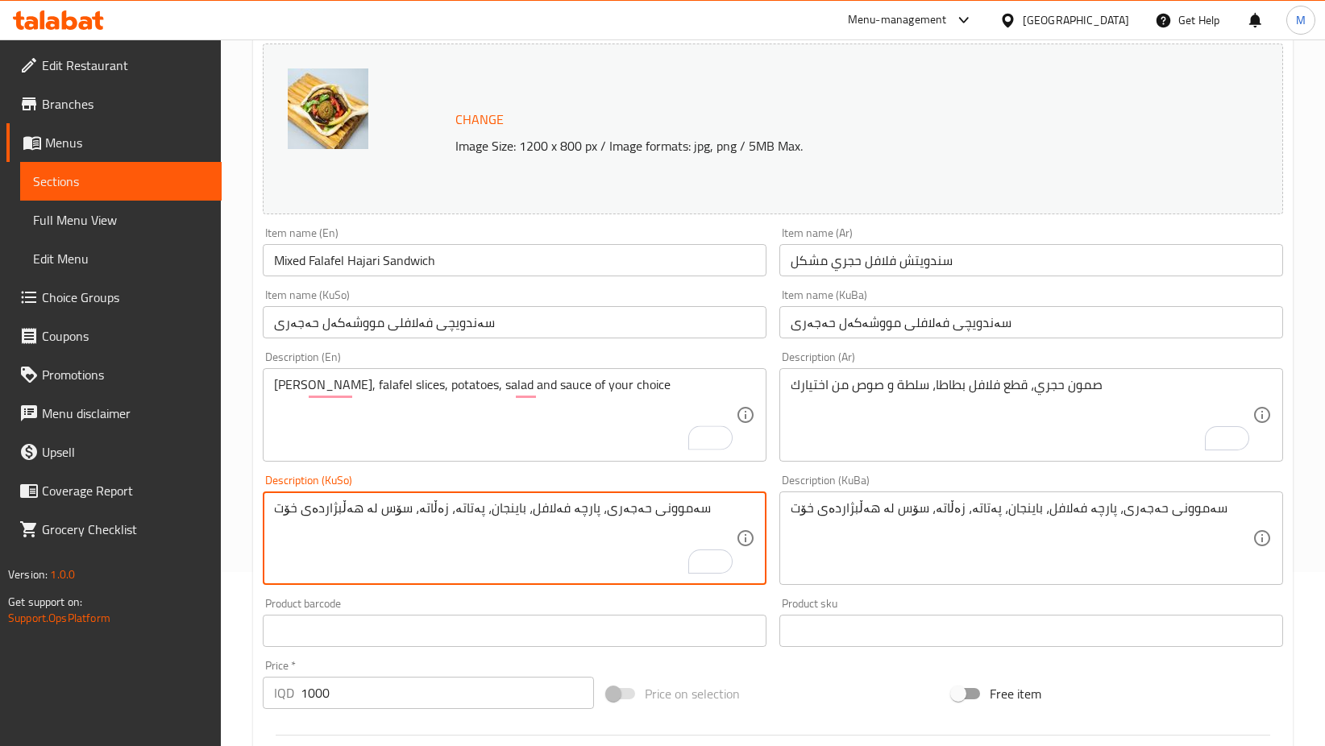
drag, startPoint x: 467, startPoint y: 512, endPoint x: 502, endPoint y: 512, distance: 35.5
type textarea "سەموونی حەجەری، پارچە فەلافل، پەتاتە، زەڵاتە، سۆس لە هەڵبژاردەی خۆت"
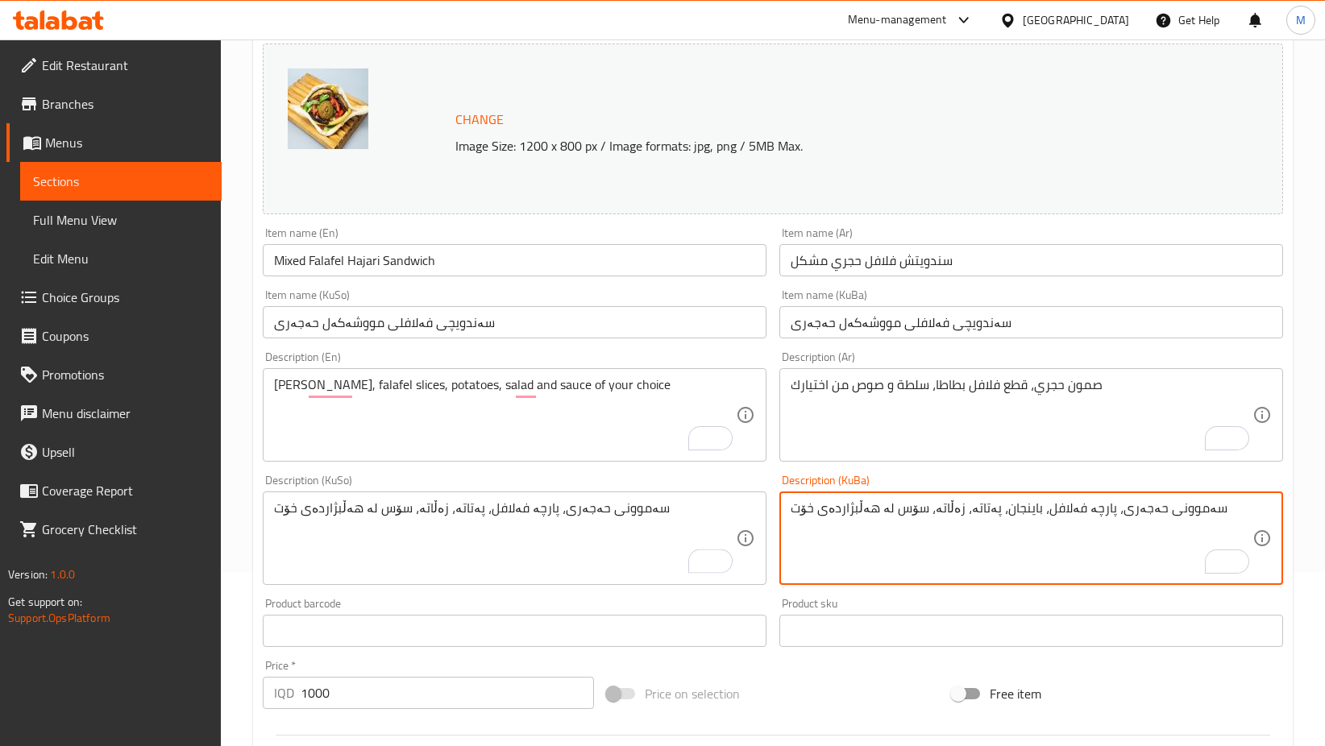
drag, startPoint x: 980, startPoint y: 509, endPoint x: 1018, endPoint y: 512, distance: 38.0
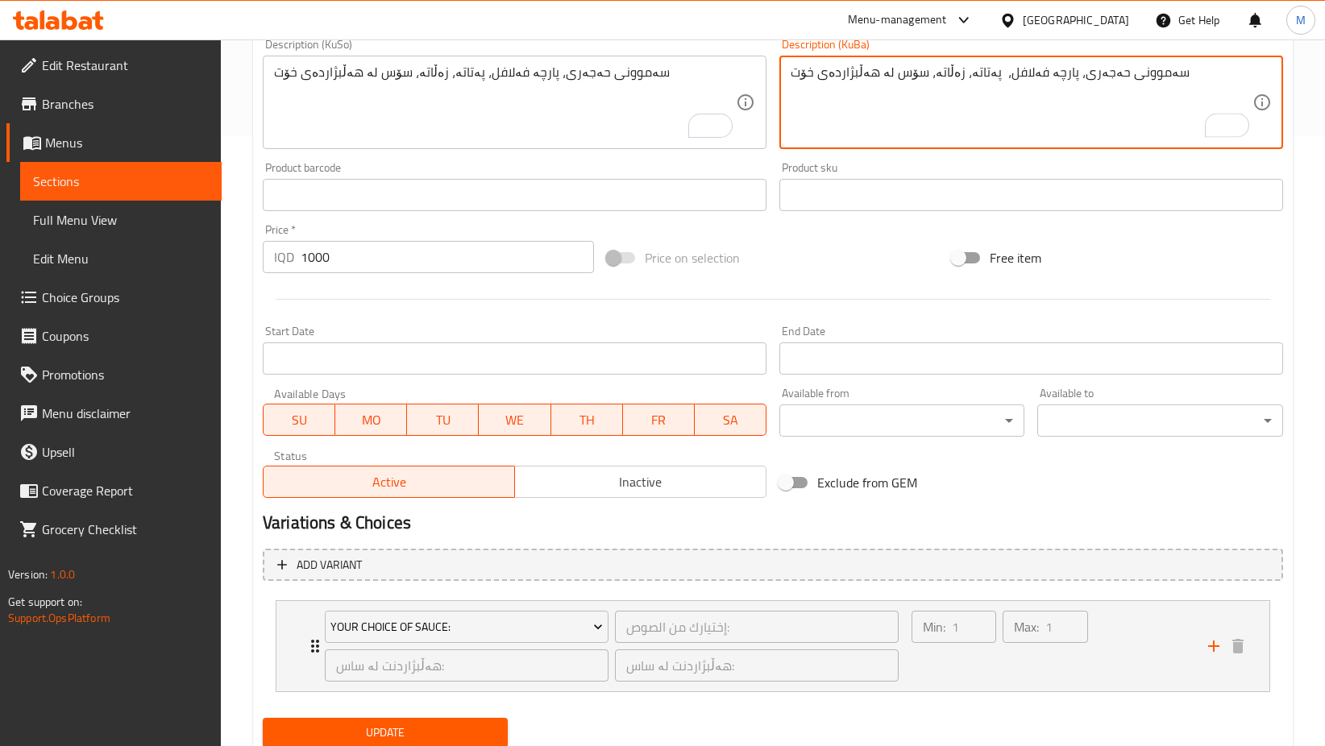
scroll to position [667, 0]
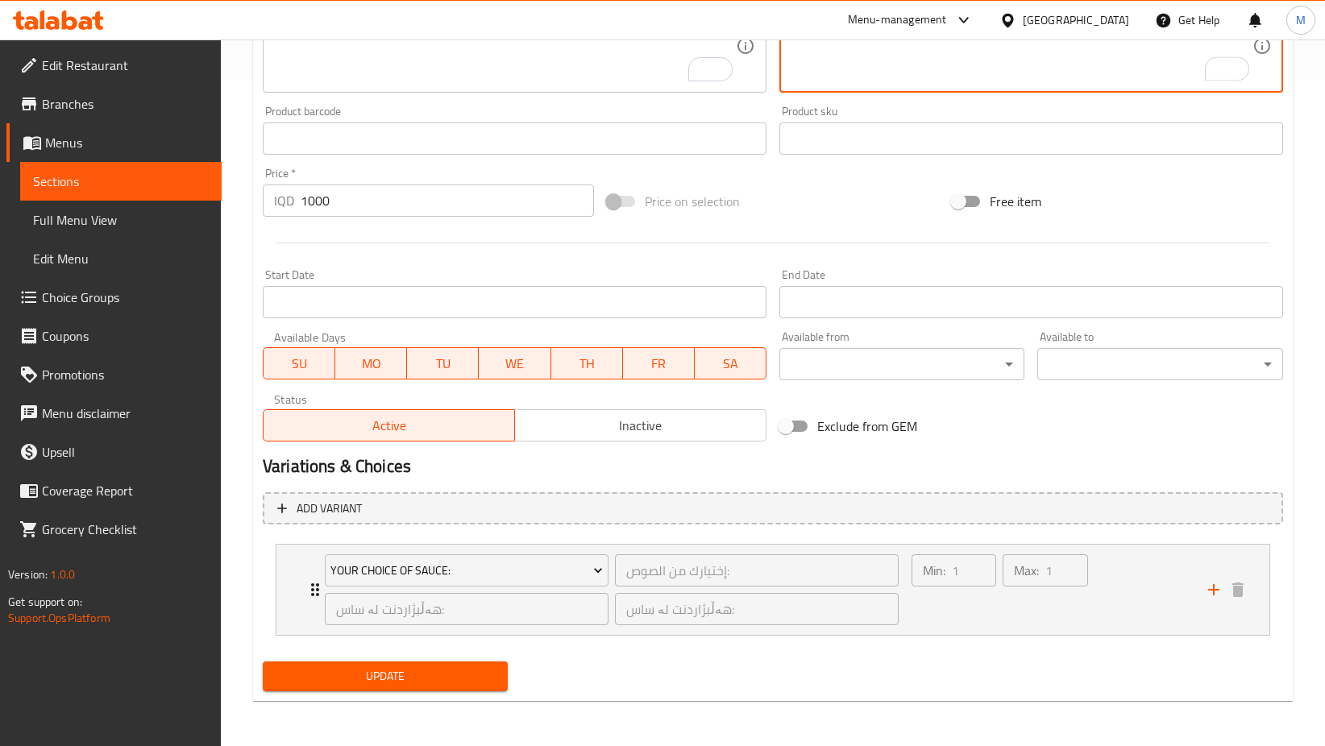
type textarea "سەموونی حەجەری، پارچە فەلافل، پەتاتە، زەڵاتە، سۆس لە هەڵبژاردەی خۆت"
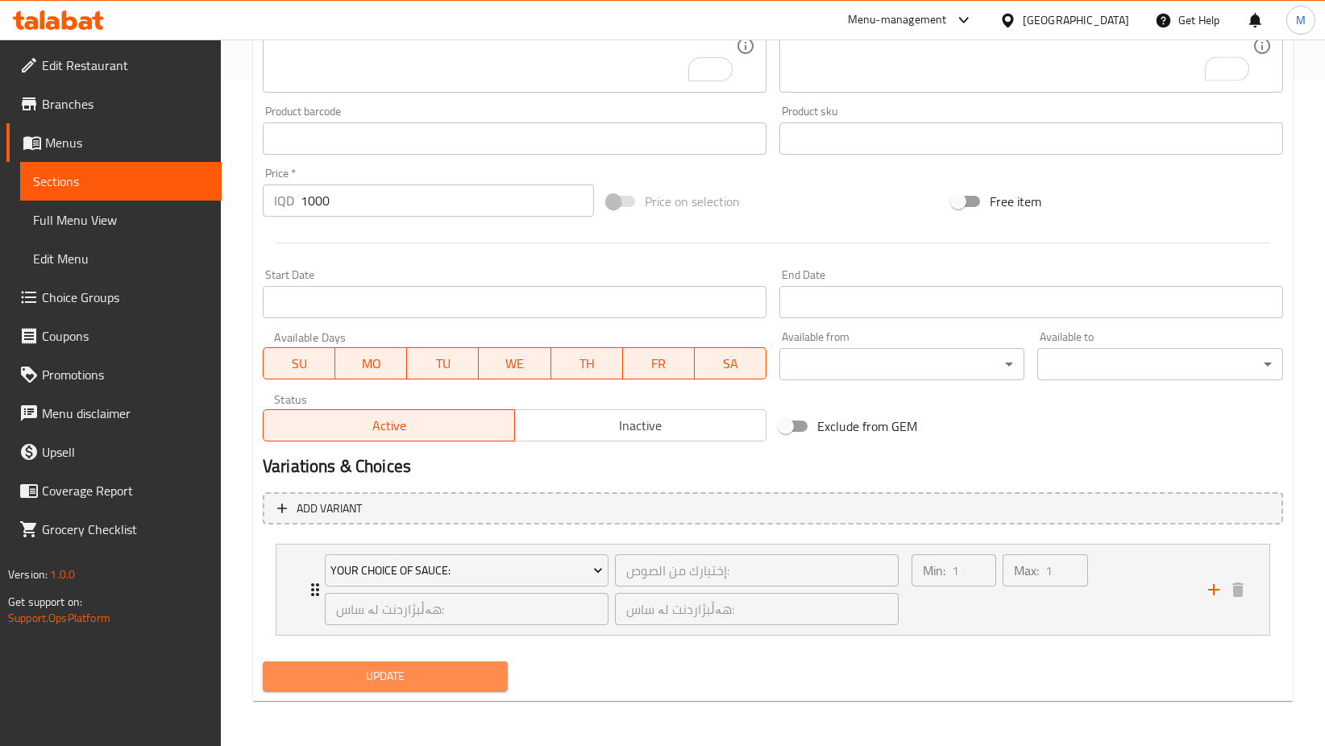
click at [384, 679] on span "Update" at bounding box center [385, 677] width 219 height 20
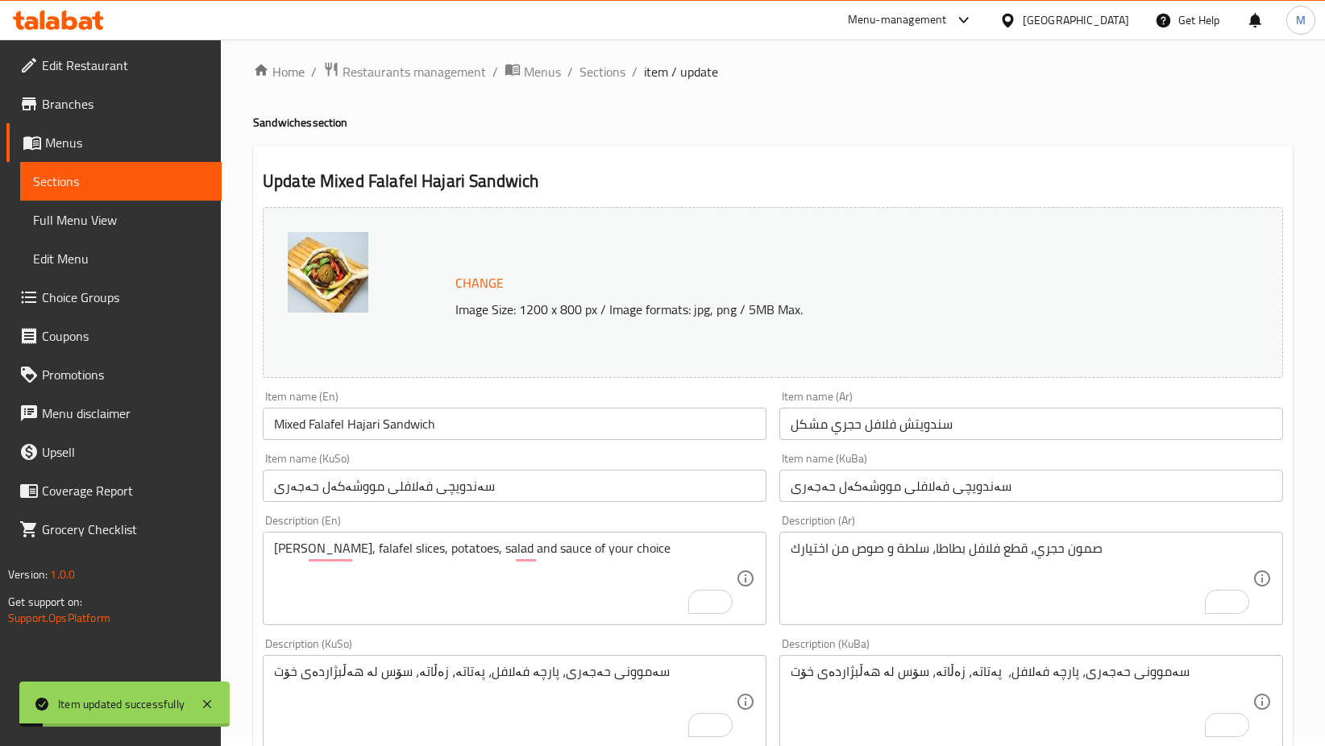
scroll to position [0, 0]
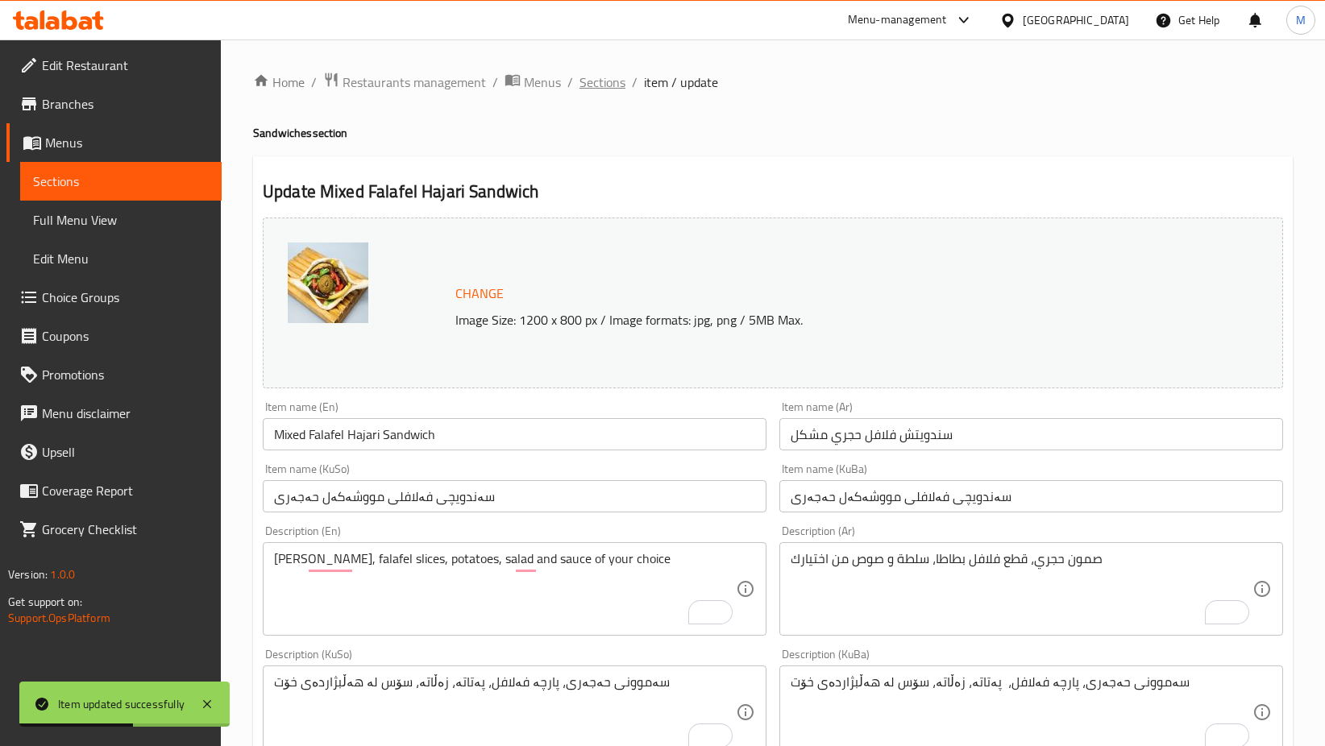
click at [606, 88] on span "Sections" at bounding box center [602, 82] width 46 height 19
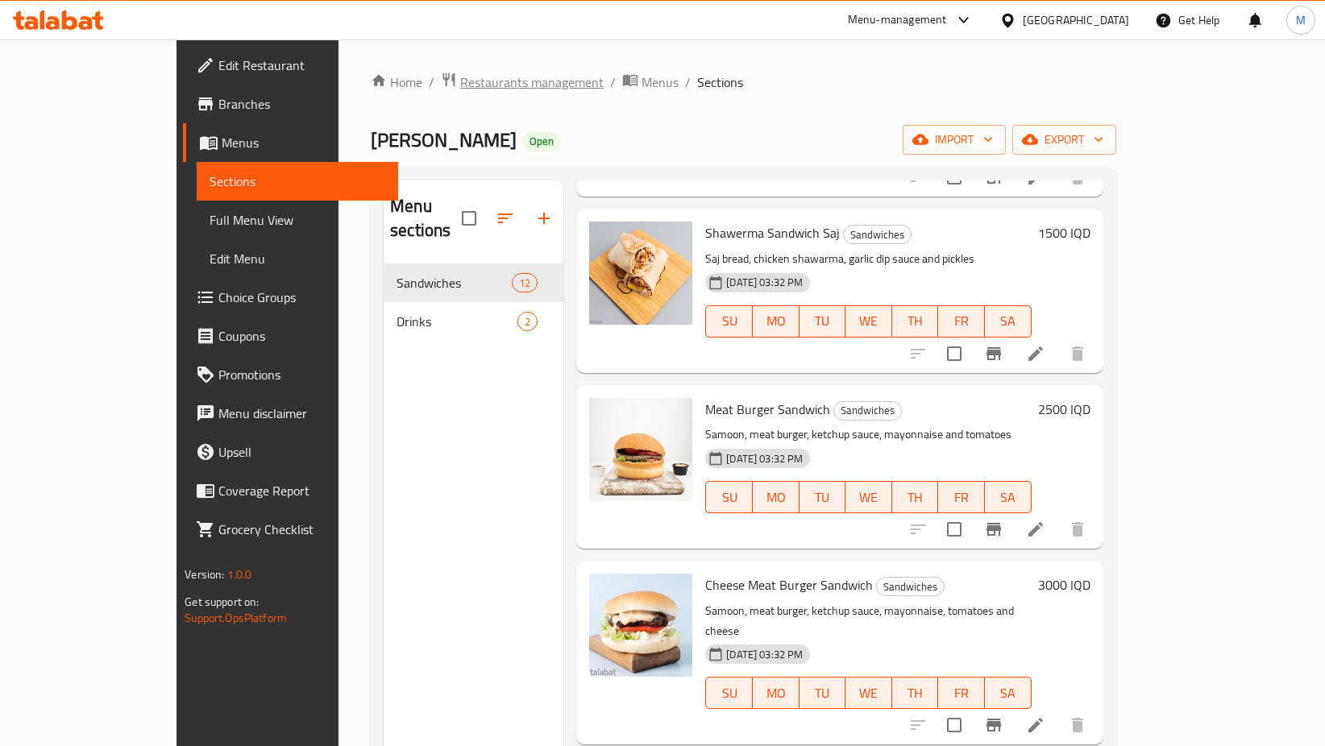
click at [460, 74] on span "Restaurants management" at bounding box center [531, 82] width 143 height 19
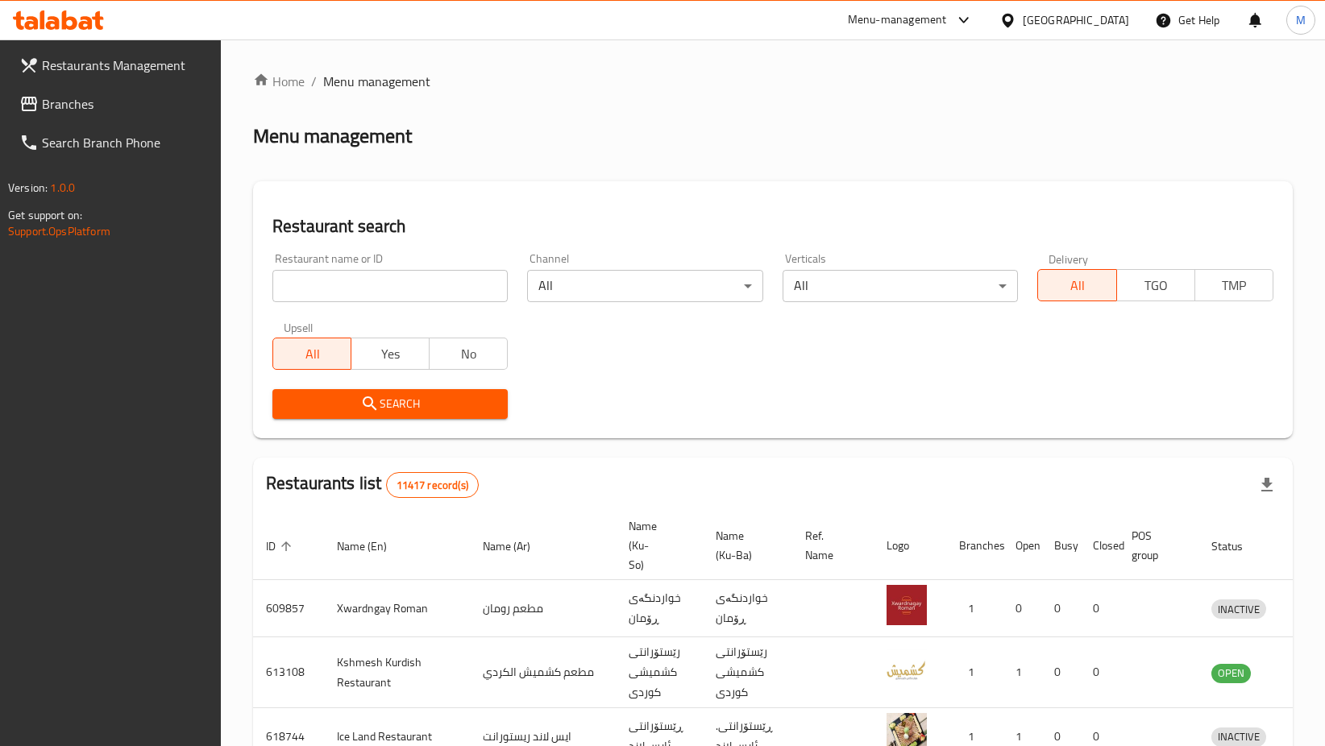
click at [380, 275] on input "search" at bounding box center [389, 286] width 235 height 32
type input "بريسكت"
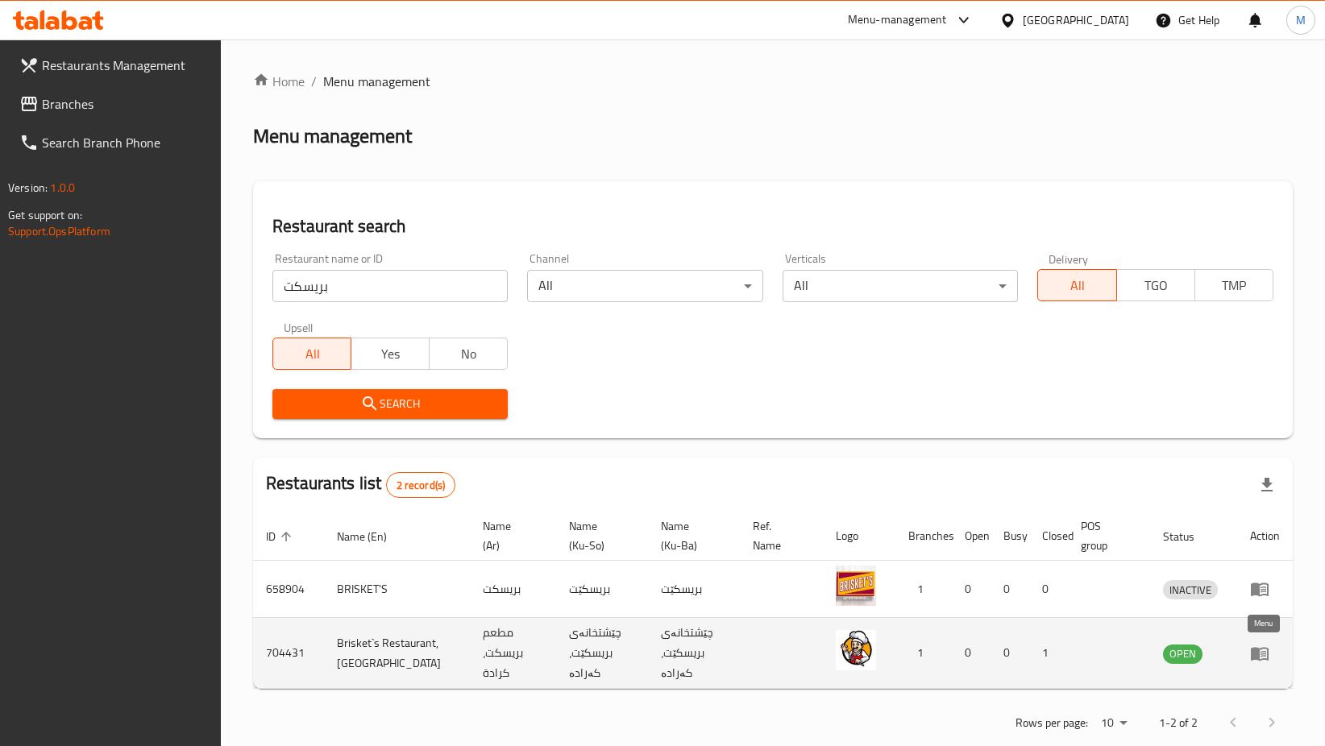
click at [1261, 653] on icon "enhanced table" at bounding box center [1264, 654] width 6 height 6
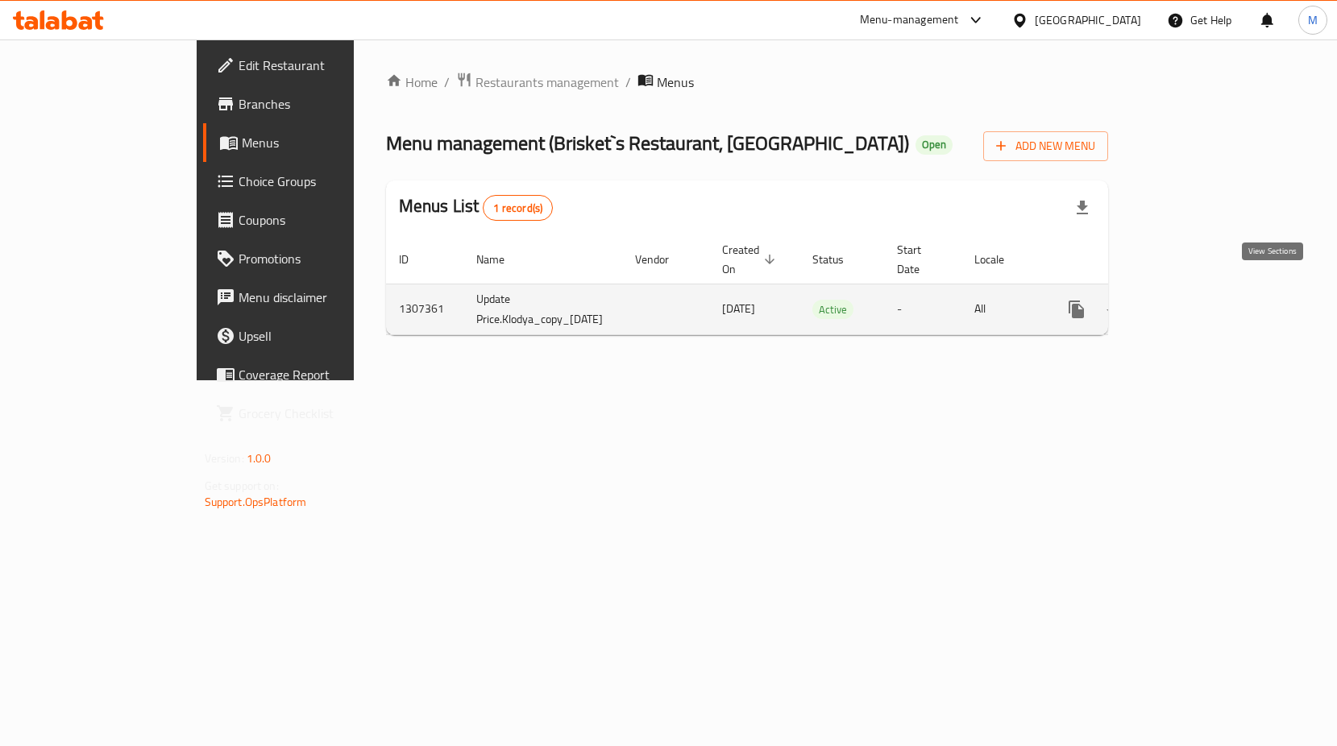
click at [1200, 302] on icon "enhanced table" at bounding box center [1193, 309] width 15 height 15
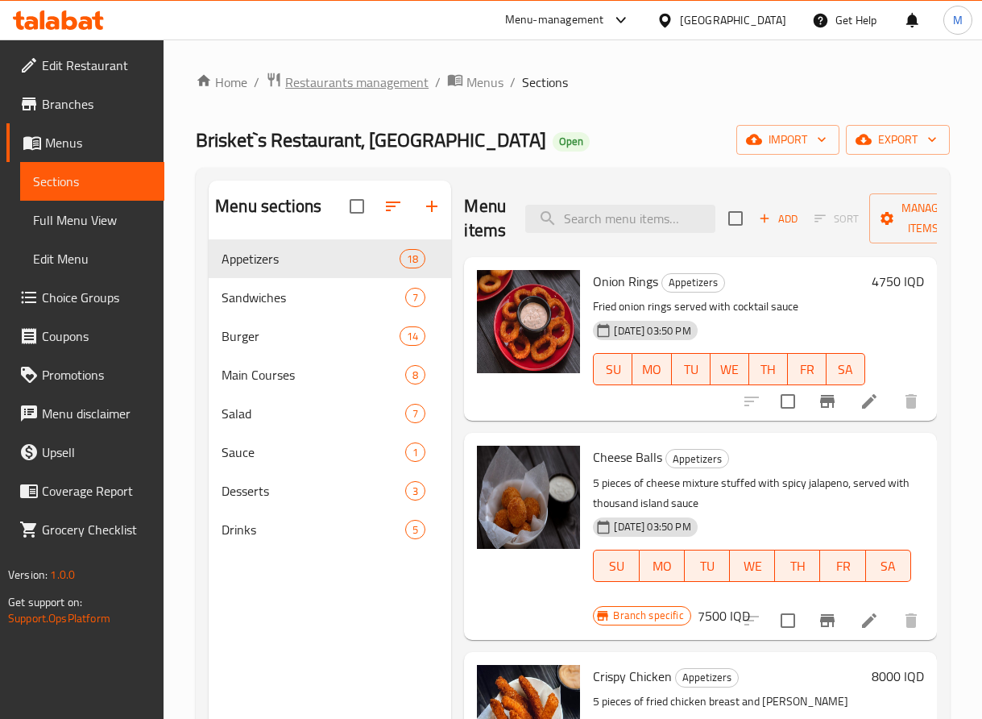
click at [375, 89] on span "Restaurants management" at bounding box center [356, 82] width 143 height 19
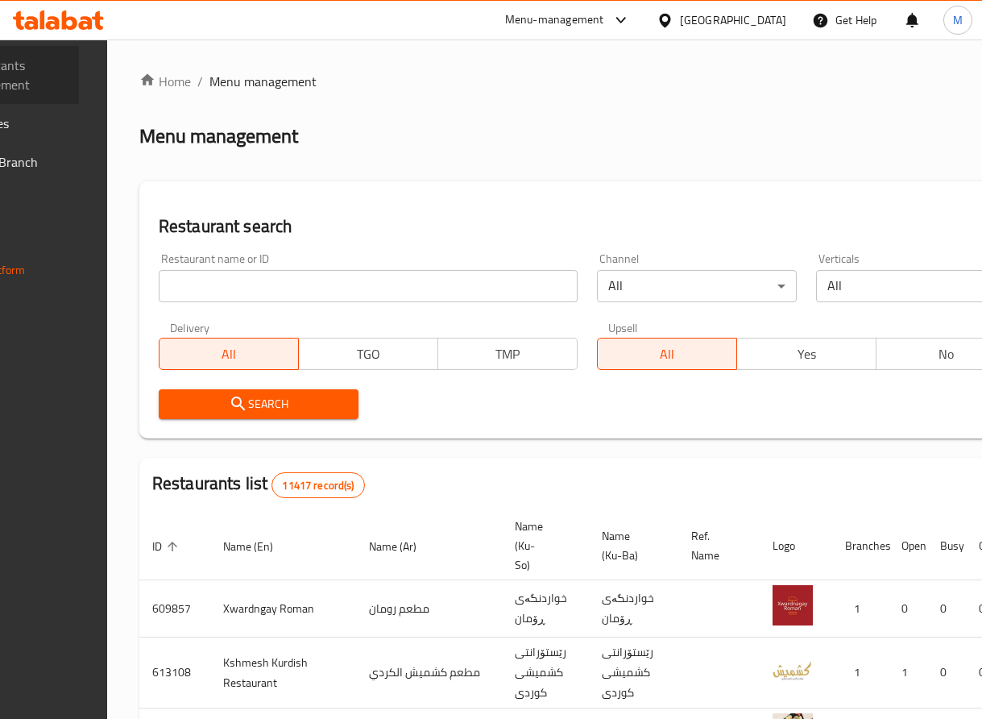
click at [67, 81] on span "Restaurants Management" at bounding box center [12, 75] width 110 height 39
